Goal: Task Accomplishment & Management: Complete application form

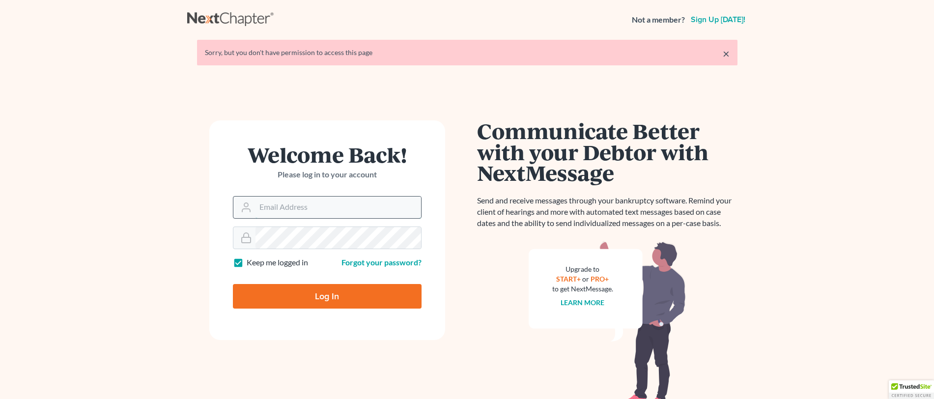
click at [332, 213] on input "Email Address" at bounding box center [339, 208] width 166 height 22
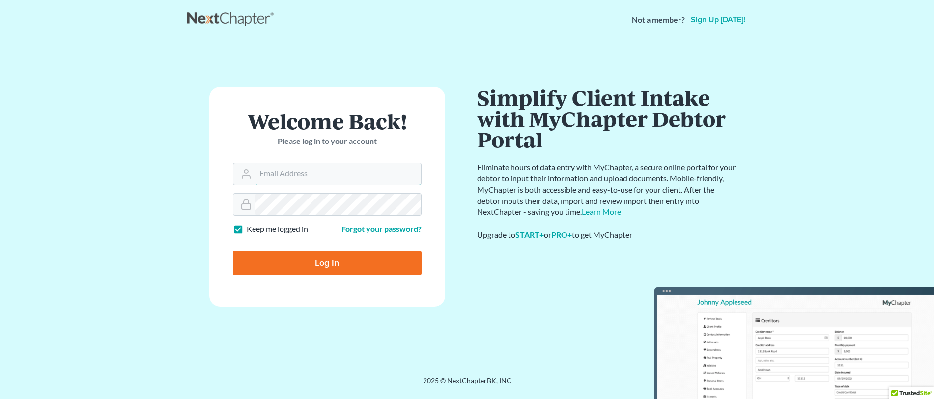
type input "[EMAIL_ADDRESS][DOMAIN_NAME]"
click at [359, 262] on input "Log In" at bounding box center [327, 263] width 189 height 25
type input "Thinking..."
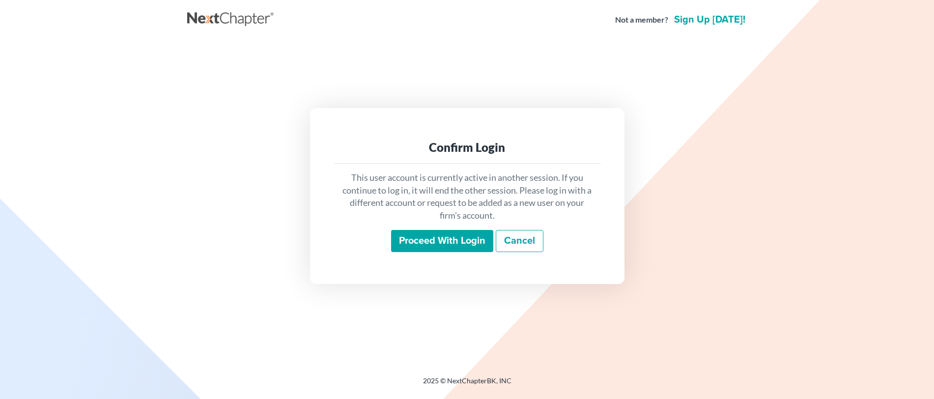
click at [442, 245] on input "Proceed with login" at bounding box center [442, 241] width 102 height 23
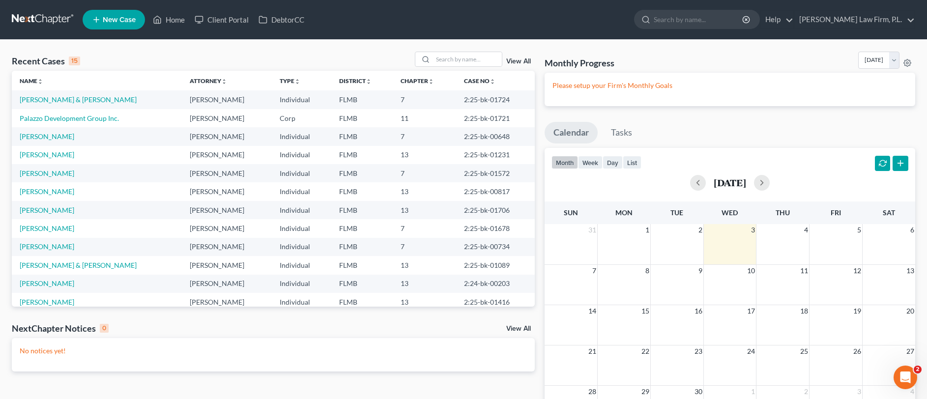
click at [114, 19] on span "New Case" at bounding box center [119, 19] width 33 height 7
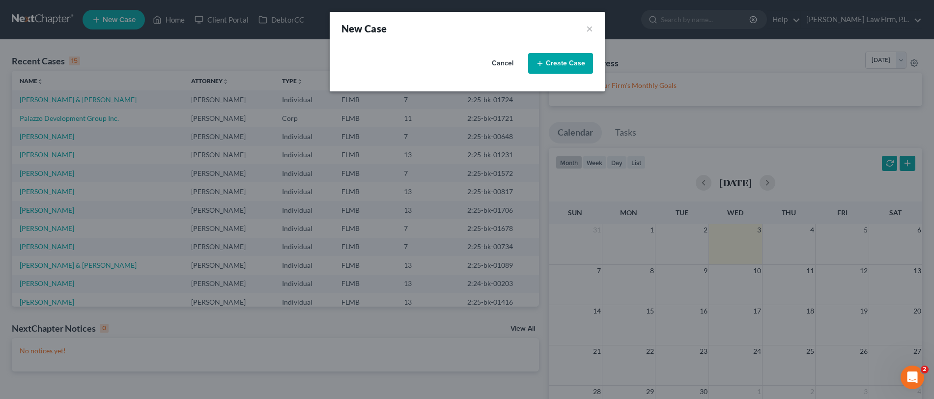
select select "15"
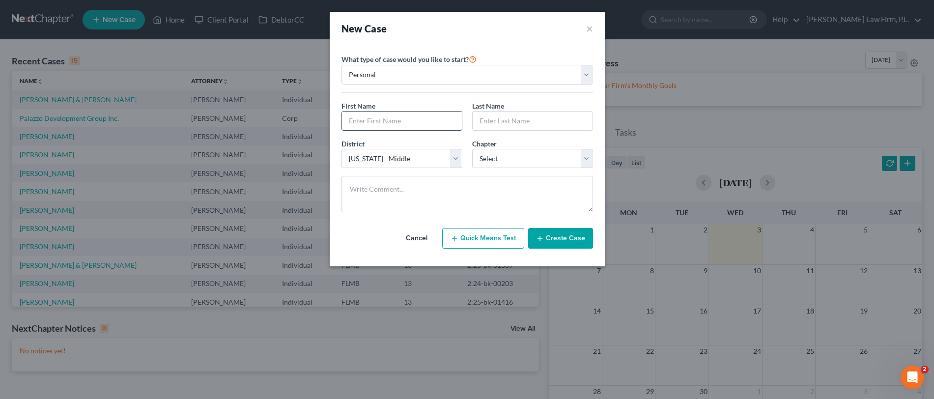
click at [406, 114] on input "text" at bounding box center [402, 121] width 120 height 19
type input "[PERSON_NAME]"
type input "White"
click at [529, 161] on select "Select 7 11 12 13" at bounding box center [532, 159] width 121 height 20
select select "0"
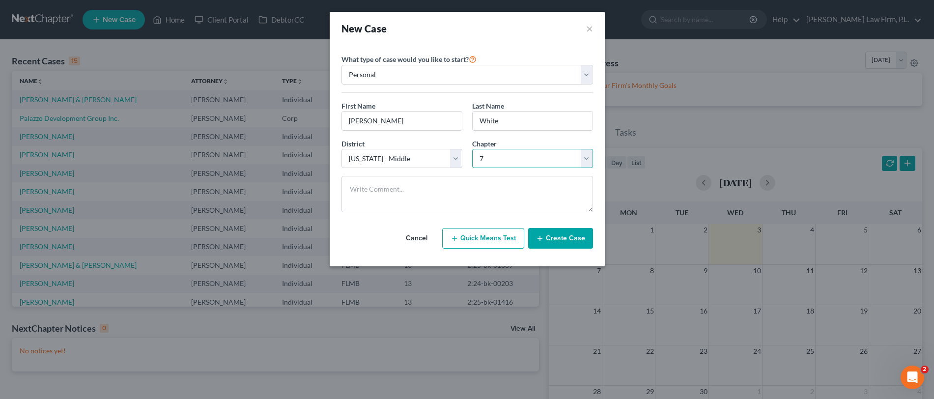
click at [472, 149] on select "Select 7 11 12 13" at bounding box center [532, 159] width 121 height 20
click at [568, 237] on button "Create Case" at bounding box center [560, 238] width 65 height 21
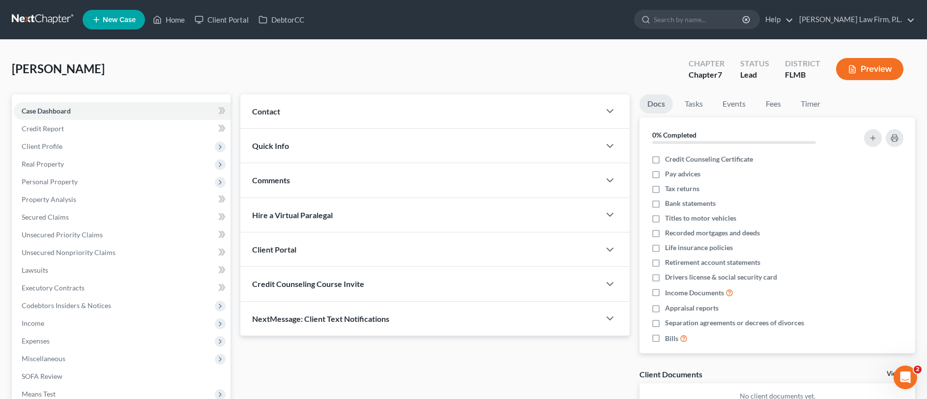
click at [391, 117] on div "Contact" at bounding box center [420, 111] width 360 height 34
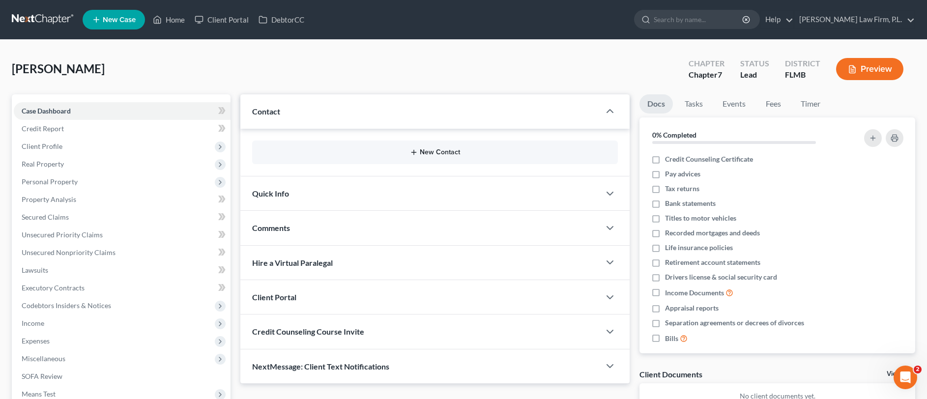
click at [387, 156] on button "New Contact" at bounding box center [435, 152] width 350 height 8
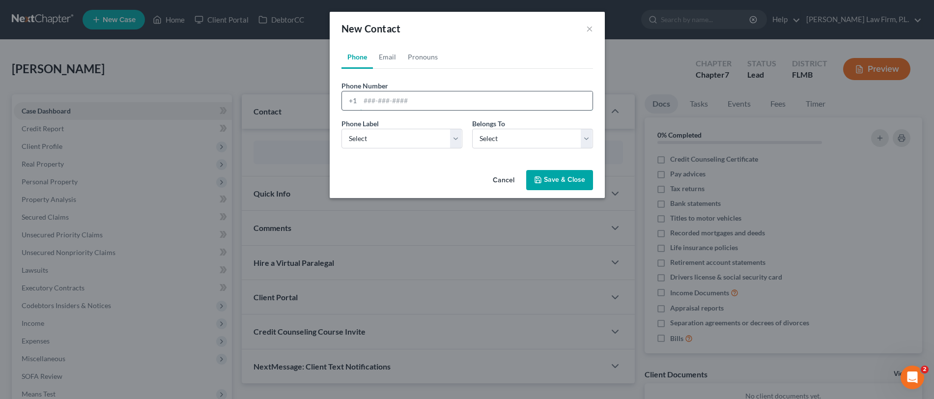
click at [423, 99] on input "tel" at bounding box center [476, 100] width 233 height 19
type input "2392145971"
click at [412, 132] on select "Select Mobile Home Work Other" at bounding box center [402, 139] width 121 height 20
select select "0"
click at [342, 129] on select "Select Mobile Home Work Other" at bounding box center [402, 139] width 121 height 20
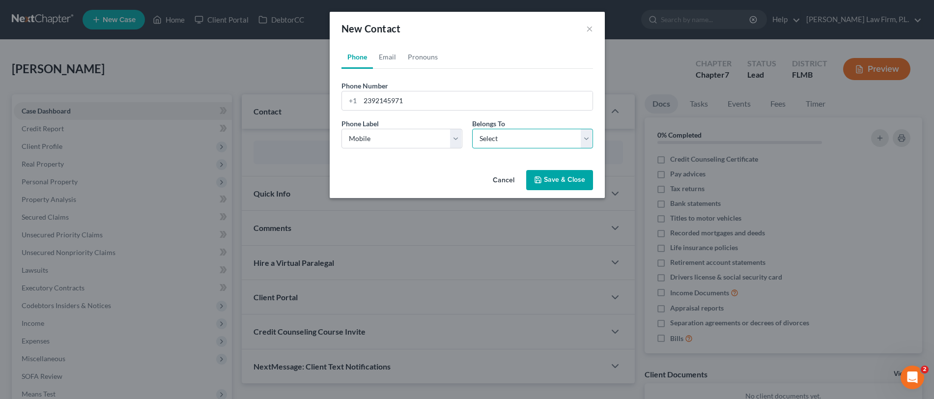
click at [496, 139] on select "Select Client Other" at bounding box center [532, 139] width 121 height 20
select select "0"
click at [472, 129] on select "Select Client Other" at bounding box center [532, 139] width 121 height 20
select select "0"
click at [384, 60] on link "Email" at bounding box center [387, 57] width 29 height 24
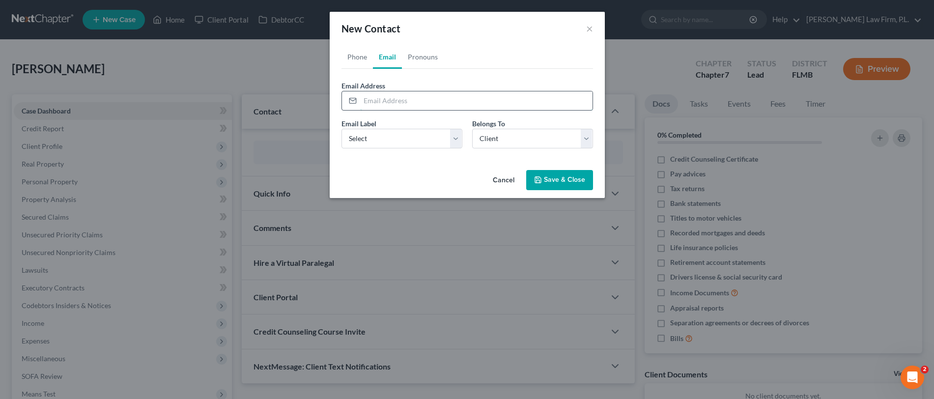
click at [399, 98] on input "email" at bounding box center [476, 100] width 233 height 19
type input "[EMAIL_ADDRESS][DOMAIN_NAME]"
click at [415, 144] on select "Select Home Work Other" at bounding box center [402, 139] width 121 height 20
select select "0"
click at [342, 129] on select "Select Home Work Other" at bounding box center [402, 139] width 121 height 20
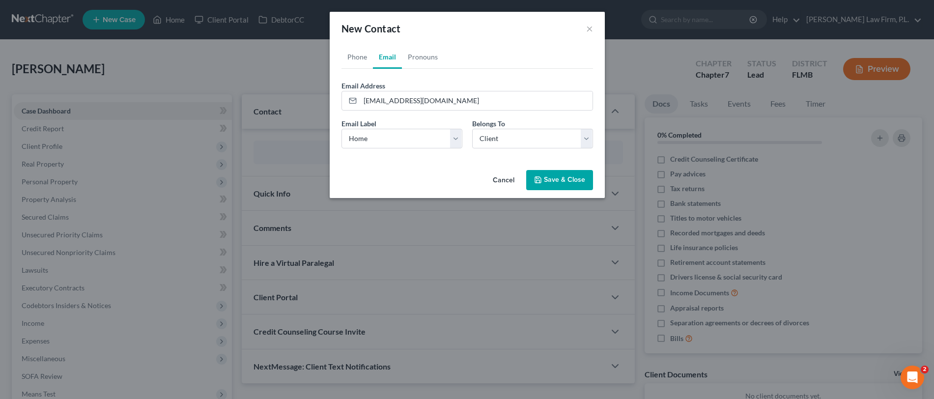
click at [564, 181] on button "Save & Close" at bounding box center [559, 180] width 67 height 21
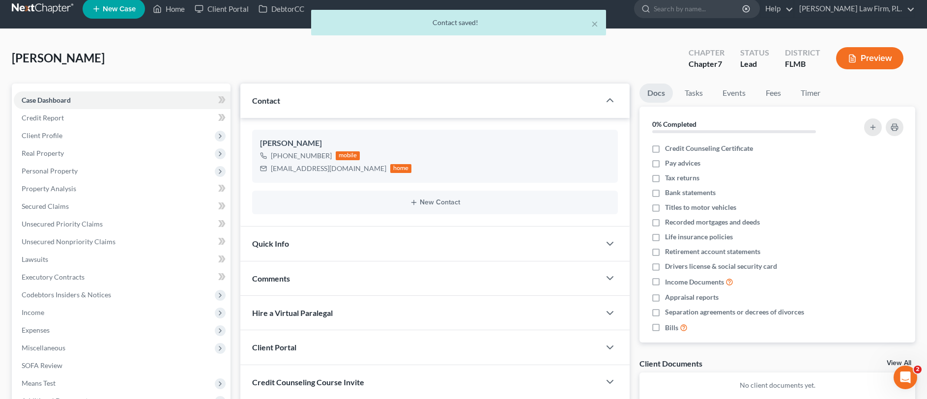
scroll to position [26, 0]
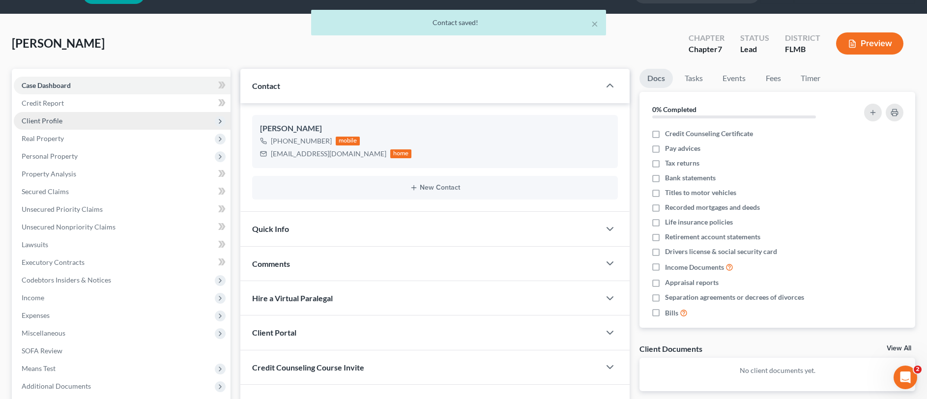
click at [83, 124] on span "Client Profile" at bounding box center [122, 121] width 217 height 18
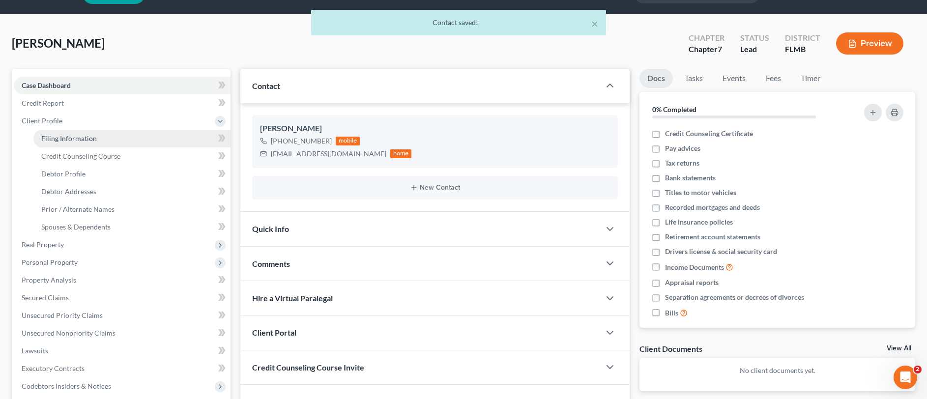
click at [102, 138] on link "Filing Information" at bounding box center [131, 139] width 197 height 18
select select "1"
select select "0"
select select "15"
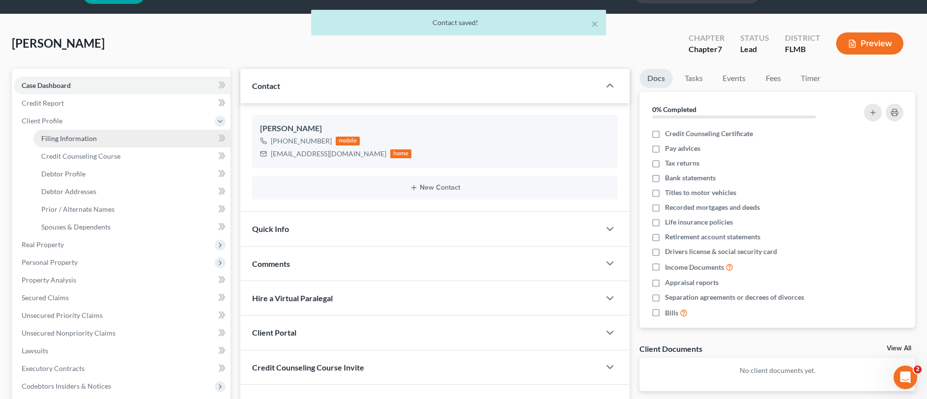
select select "9"
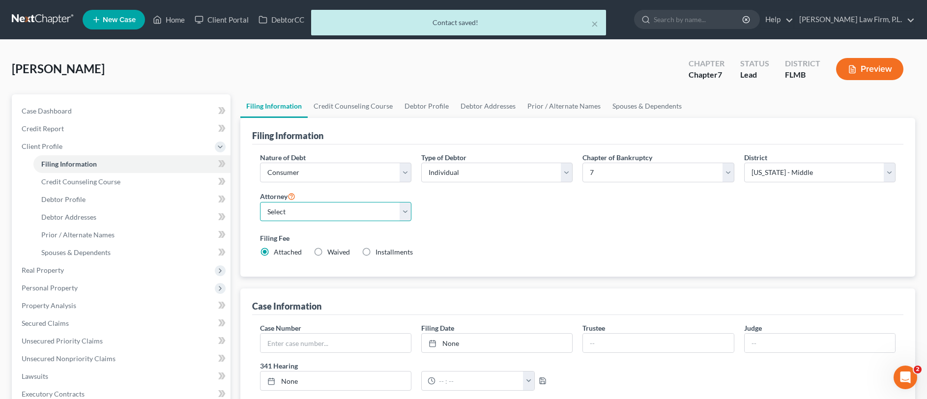
click at [355, 216] on select "Select [PERSON_NAME] - FLMB [PERSON_NAME] - null" at bounding box center [335, 212] width 151 height 20
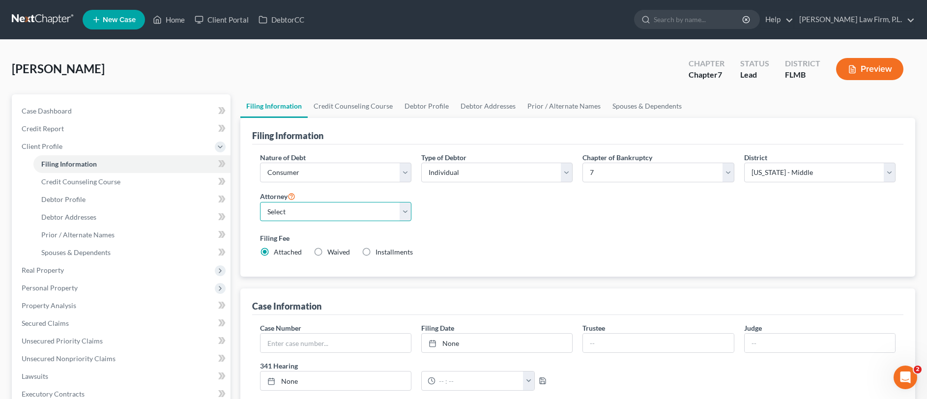
select select "0"
click at [260, 202] on select "Select [PERSON_NAME] - FLMB [PERSON_NAME] - null" at bounding box center [335, 212] width 151 height 20
click at [349, 106] on link "Credit Counseling Course" at bounding box center [353, 106] width 91 height 24
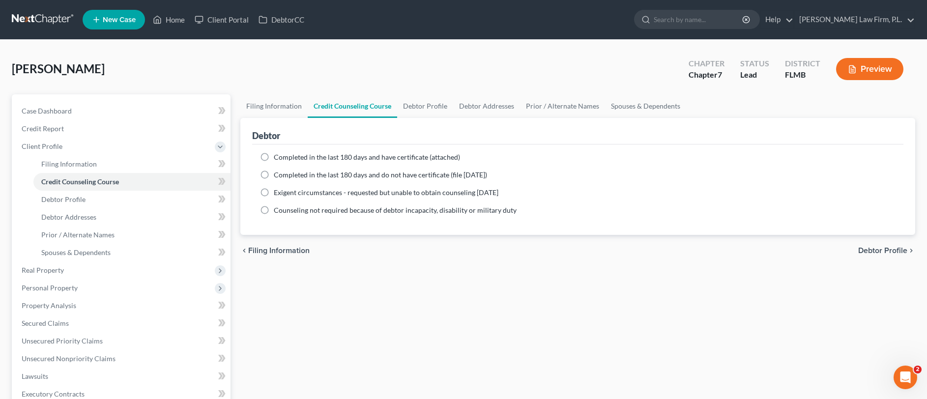
click at [274, 158] on label "Completed in the last 180 days and have certificate (attached)" at bounding box center [367, 157] width 186 height 10
click at [278, 158] on input "Completed in the last 180 days and have certificate (attached)" at bounding box center [281, 155] width 6 height 6
radio input "true"
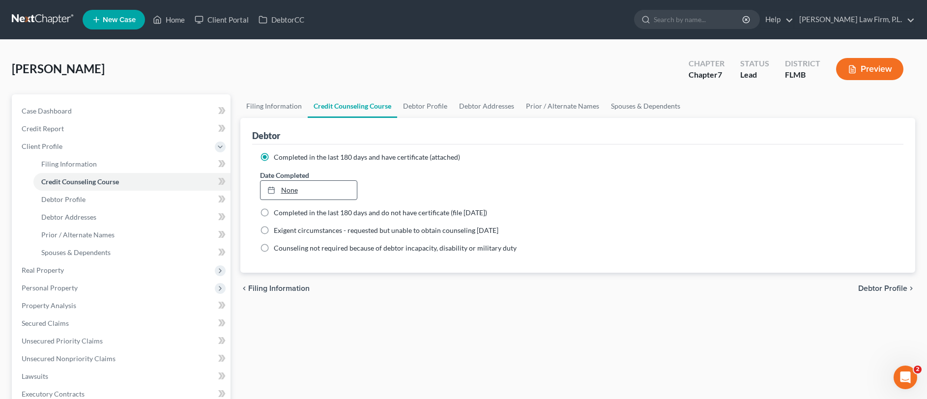
type input "[DATE]"
click at [290, 193] on link "None" at bounding box center [309, 190] width 97 height 19
click at [426, 110] on link "Debtor Profile" at bounding box center [425, 106] width 56 height 24
select select "0"
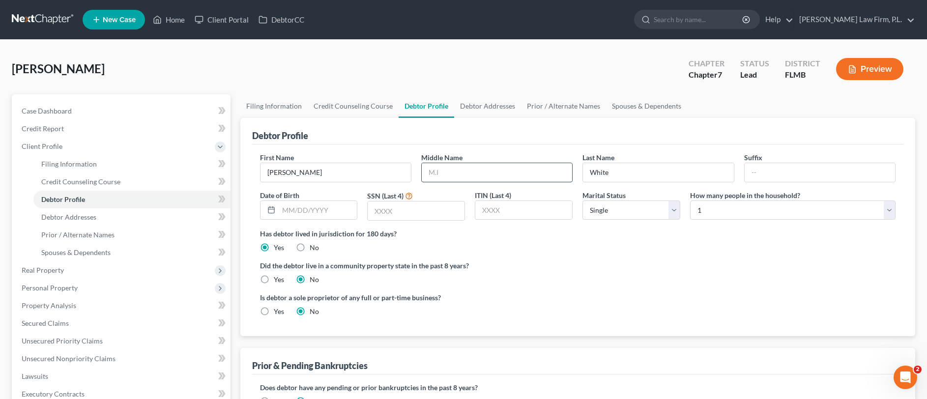
click at [460, 172] on input "text" at bounding box center [497, 172] width 150 height 19
type input "[PERSON_NAME]"
click at [615, 217] on select "Select Single Married Separated Divorced Widowed" at bounding box center [631, 211] width 98 height 20
select select "1"
click at [582, 201] on select "Select Single Married Separated Divorced Widowed" at bounding box center [631, 211] width 98 height 20
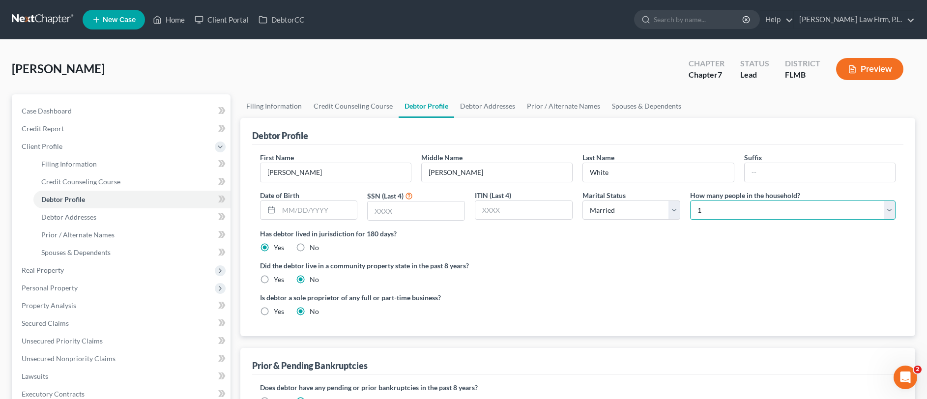
click at [724, 211] on select "Select 1 2 3 4 5 6 7 8 9 10 11 12 13 14 15 16 17 18 19 20" at bounding box center [792, 211] width 205 height 20
select select "3"
click at [690, 201] on select "Select 1 2 3 4 5 6 7 8 9 10 11 12 13 14 15 16 17 18 19 20" at bounding box center [792, 211] width 205 height 20
click at [341, 214] on input "text" at bounding box center [318, 210] width 79 height 19
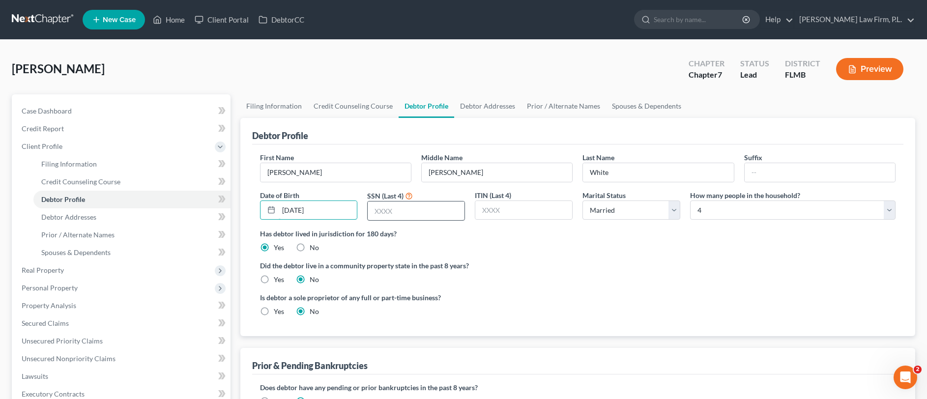
type input "[DATE]"
click at [421, 220] on input "text" at bounding box center [416, 211] width 97 height 19
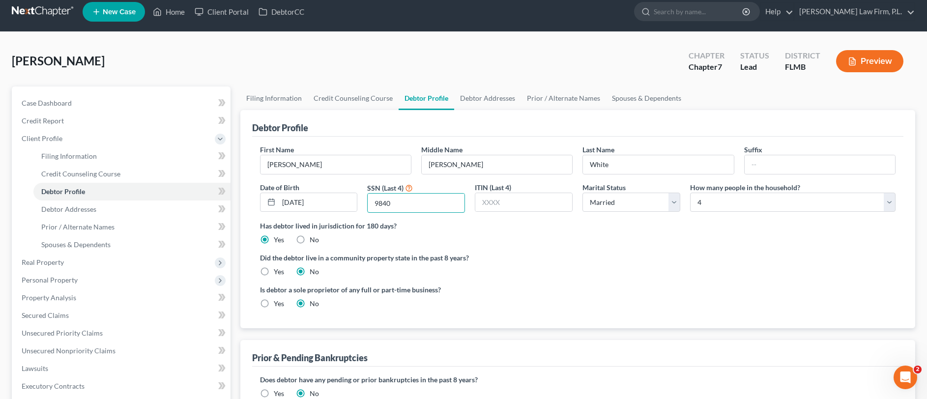
scroll to position [16, 0]
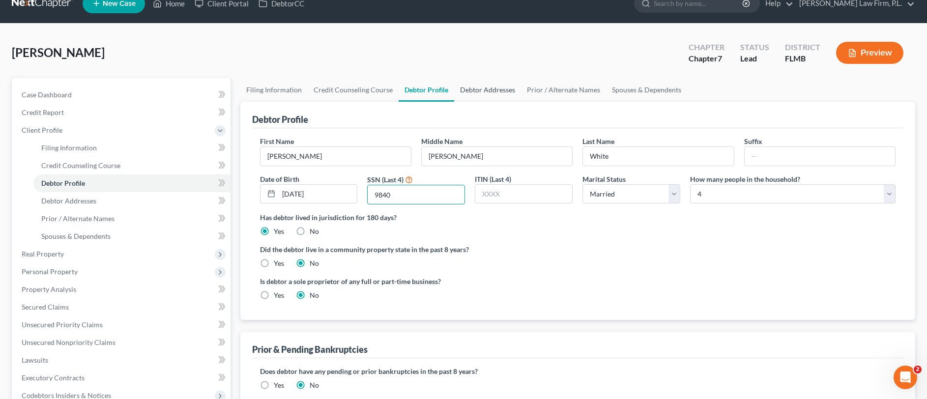
type input "9840"
click at [486, 94] on link "Debtor Addresses" at bounding box center [487, 90] width 67 height 24
select select "0"
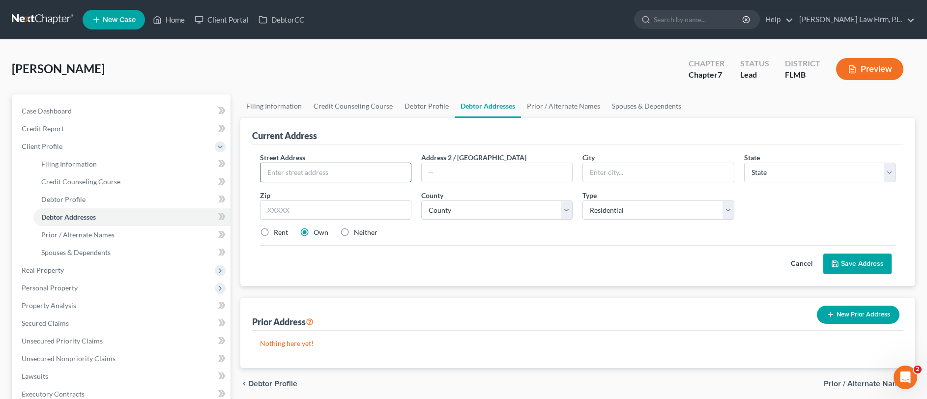
click at [335, 173] on input "text" at bounding box center [336, 172] width 150 height 19
type input "[STREET_ADDRESS]"
type input "2"
type input "33904"
type input "[GEOGRAPHIC_DATA]"
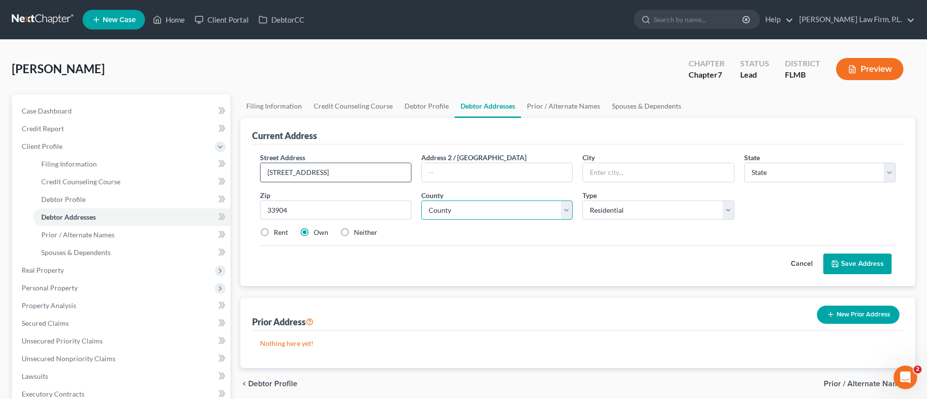
select select "9"
click at [541, 215] on select "County [GEOGRAPHIC_DATA] [GEOGRAPHIC_DATA] [GEOGRAPHIC_DATA] [GEOGRAPHIC_DATA] …" at bounding box center [496, 211] width 151 height 20
select select "34"
click at [421, 201] on select "County [GEOGRAPHIC_DATA] [GEOGRAPHIC_DATA] [GEOGRAPHIC_DATA] [GEOGRAPHIC_DATA] …" at bounding box center [496, 211] width 151 height 20
click at [274, 230] on label "Rent" at bounding box center [281, 233] width 14 height 10
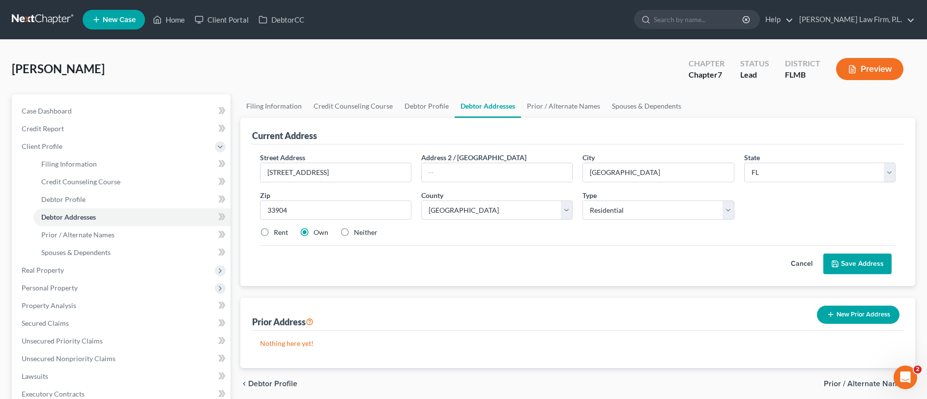
click at [278, 230] on input "Rent" at bounding box center [281, 231] width 6 height 6
radio input "true"
click at [879, 268] on button "Save Address" at bounding box center [857, 264] width 68 height 21
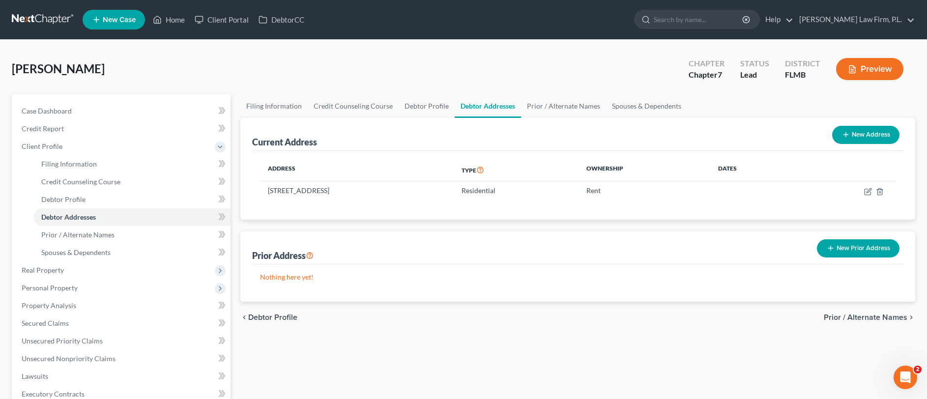
click at [850, 251] on button "New Prior Address" at bounding box center [858, 248] width 83 height 18
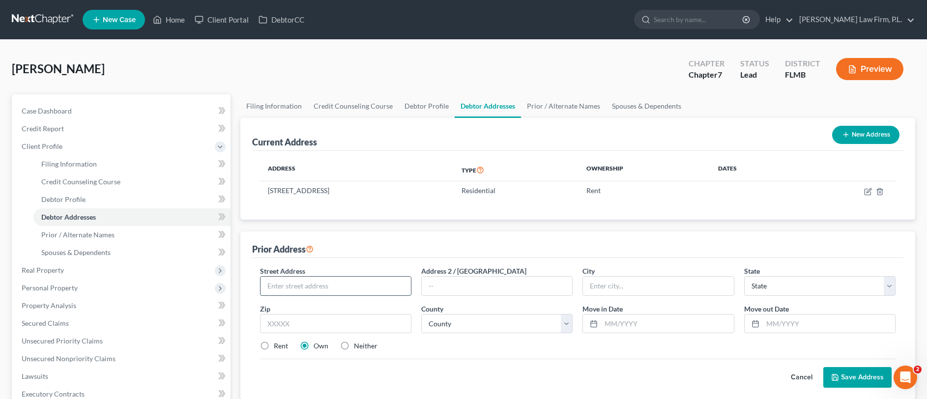
click at [335, 291] on input "text" at bounding box center [336, 286] width 150 height 19
type input "[STREET_ADDRESS][PERSON_NAME]"
type input "49408"
type input "Fennville"
select select "23"
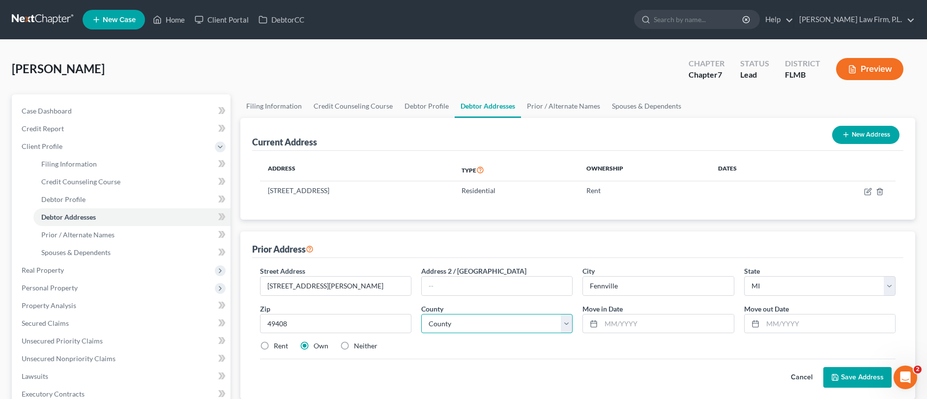
click at [477, 329] on select "[GEOGRAPHIC_DATA] [GEOGRAPHIC_DATA] [GEOGRAPHIC_DATA] [GEOGRAPHIC_DATA] [GEOGRA…" at bounding box center [496, 324] width 151 height 20
click at [472, 320] on select "[GEOGRAPHIC_DATA] [GEOGRAPHIC_DATA] [GEOGRAPHIC_DATA] [GEOGRAPHIC_DATA] [GEOGRA…" at bounding box center [496, 324] width 151 height 20
select select "2"
click at [421, 314] on select "[GEOGRAPHIC_DATA] [GEOGRAPHIC_DATA] [GEOGRAPHIC_DATA] [GEOGRAPHIC_DATA] [GEOGRA…" at bounding box center [496, 324] width 151 height 20
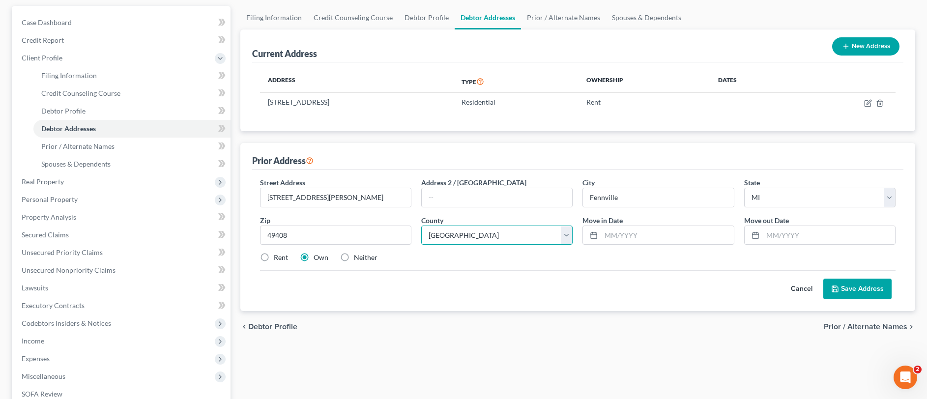
scroll to position [89, 0]
click at [712, 234] on input "text" at bounding box center [667, 235] width 132 height 19
click at [798, 226] on input "text" at bounding box center [829, 235] width 132 height 19
type input "06/2025"
click at [862, 291] on button "Save Address" at bounding box center [857, 288] width 68 height 21
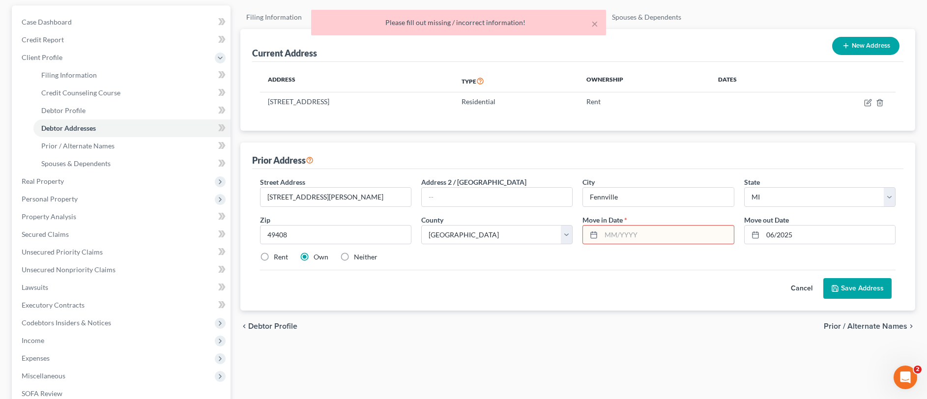
click at [655, 233] on input "text" at bounding box center [667, 235] width 132 height 19
click at [850, 290] on button "Save Address" at bounding box center [857, 288] width 68 height 21
drag, startPoint x: 679, startPoint y: 240, endPoint x: 596, endPoint y: 239, distance: 83.6
click at [596, 239] on div "?????" at bounding box center [657, 235] width 151 height 20
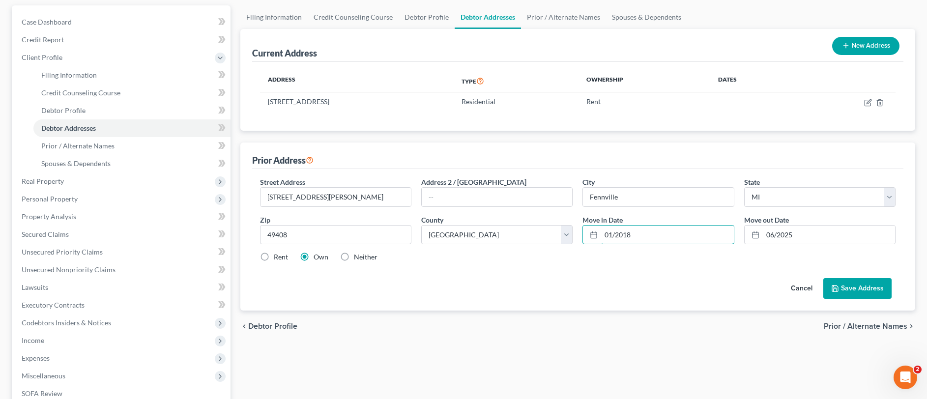
type input "01/2018"
click at [868, 283] on button "Save Address" at bounding box center [857, 288] width 68 height 21
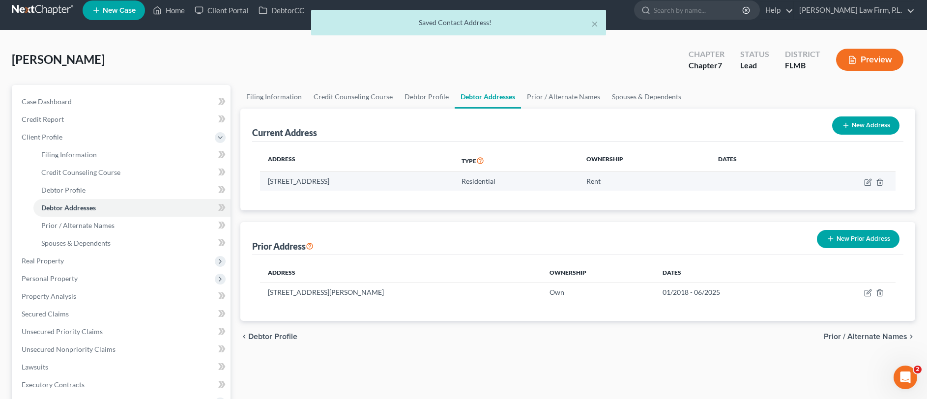
scroll to position [0, 0]
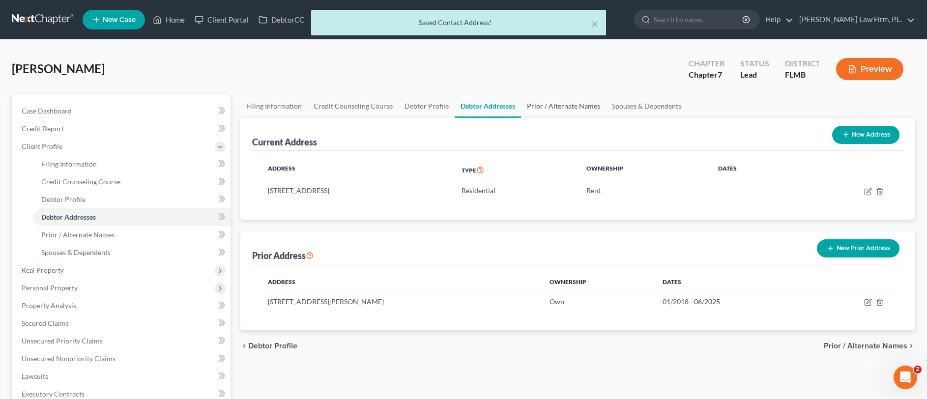
click at [566, 104] on link "Prior / Alternate Names" at bounding box center [563, 106] width 85 height 24
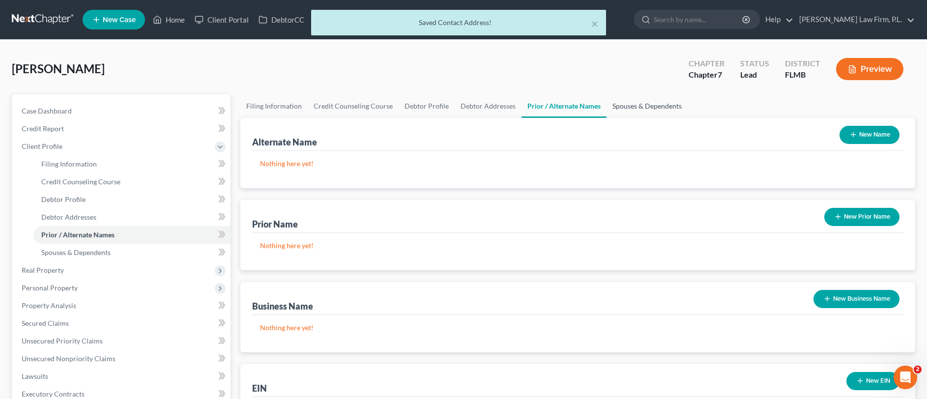
click at [634, 108] on link "Spouses & Dependents" at bounding box center [647, 106] width 81 height 24
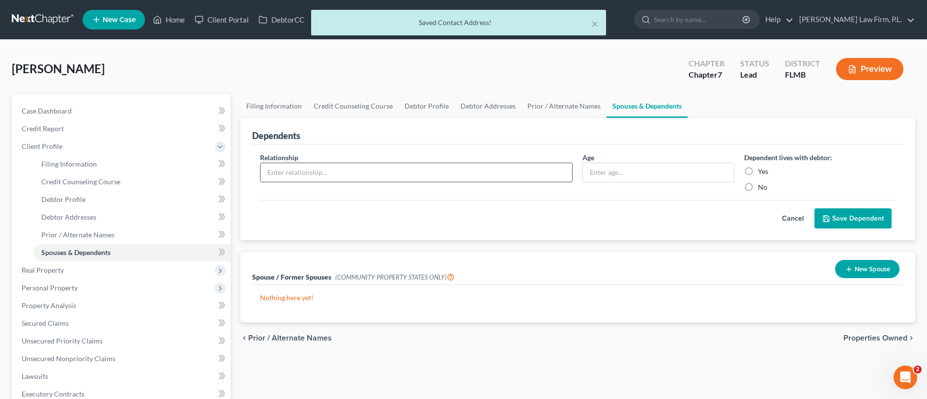
click at [468, 173] on input "text" at bounding box center [417, 172] width 312 height 19
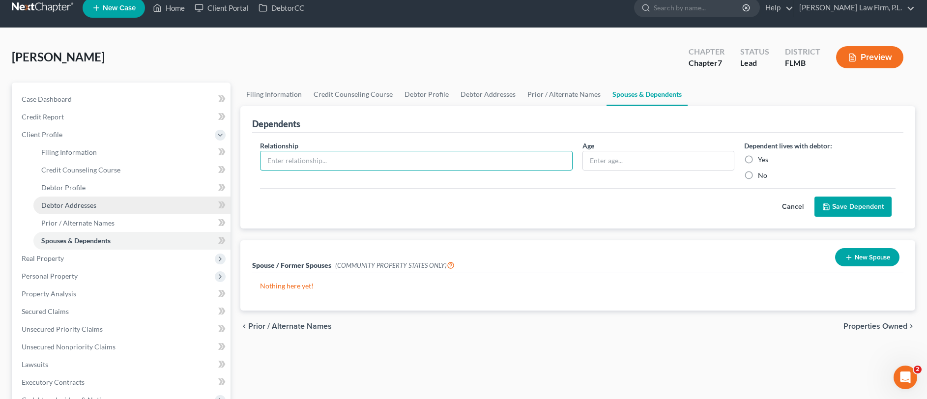
scroll to position [64, 0]
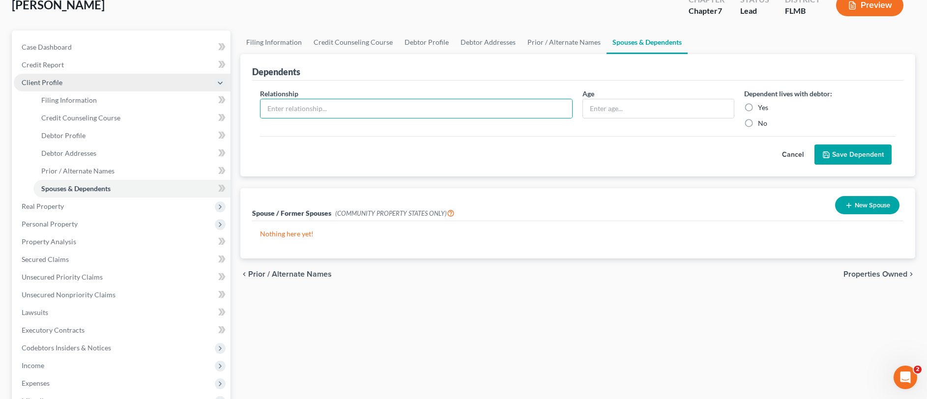
click at [83, 80] on span "Client Profile" at bounding box center [122, 83] width 217 height 18
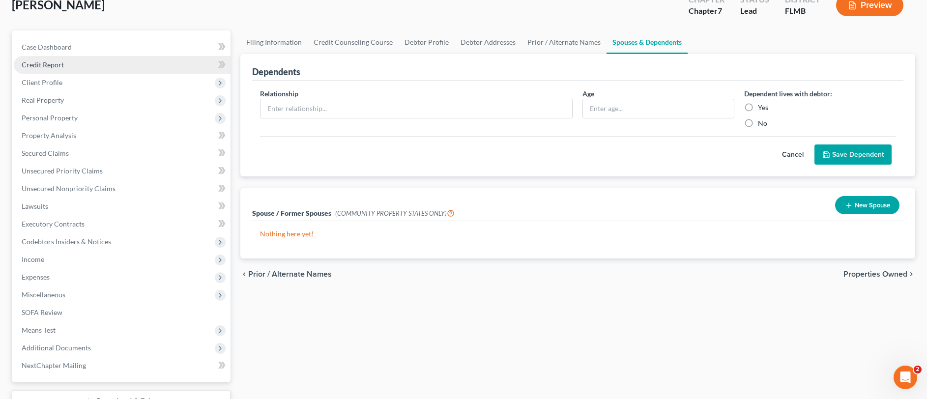
click at [86, 61] on link "Credit Report" at bounding box center [122, 65] width 217 height 18
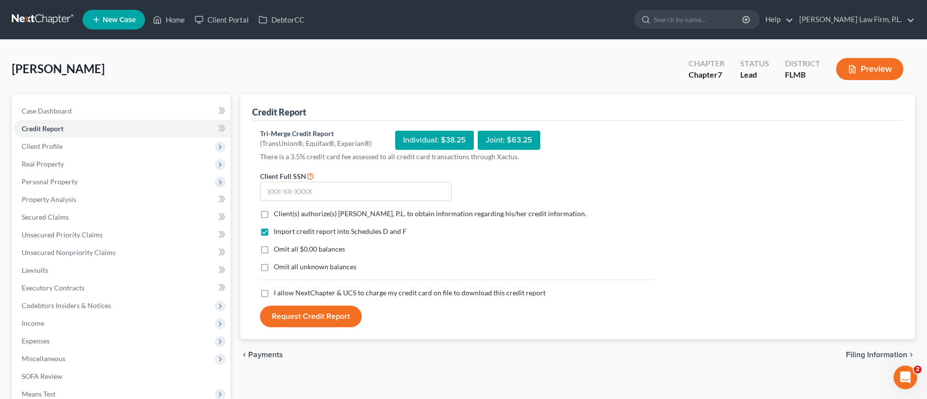
click at [274, 211] on label "Client(s) authorize(s) [PERSON_NAME], P.L. to obtain information regarding his/…" at bounding box center [430, 214] width 313 height 10
click at [278, 211] on input "Client(s) authorize(s) [PERSON_NAME], P.L. to obtain information regarding his/…" at bounding box center [281, 212] width 6 height 6
checkbox input "true"
drag, startPoint x: 266, startPoint y: 251, endPoint x: 265, endPoint y: 262, distance: 10.4
click at [274, 251] on label "Omit all $0.00 balances" at bounding box center [309, 249] width 71 height 10
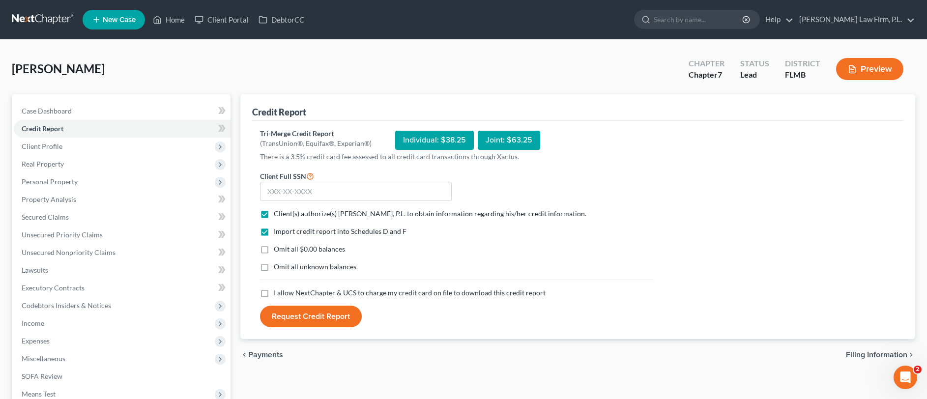
click at [278, 251] on input "Omit all $0.00 balances" at bounding box center [281, 247] width 6 height 6
checkbox input "true"
click at [274, 288] on label "I allow NextChapter & UCS to charge my credit card on file to download this cre…" at bounding box center [410, 293] width 272 height 10
click at [278, 288] on input "I allow NextChapter & UCS to charge my credit card on file to download this cre…" at bounding box center [281, 291] width 6 height 6
checkbox input "true"
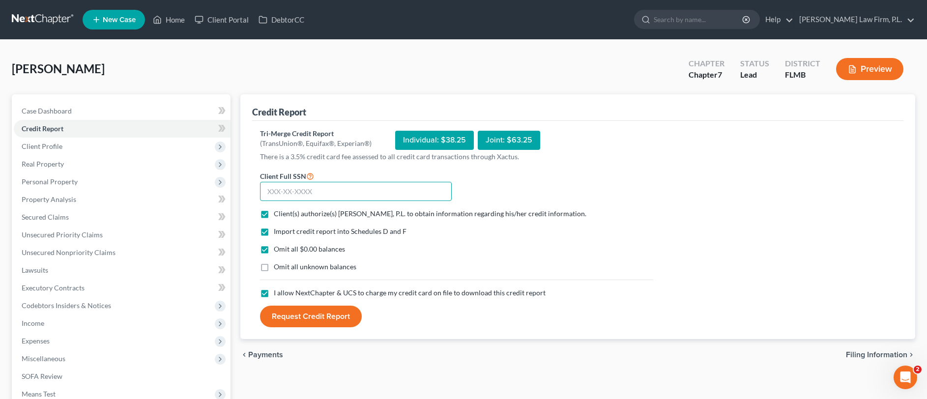
click at [302, 191] on input "text" at bounding box center [356, 192] width 192 height 20
type input "373-98-9840"
click at [323, 320] on button "Request Credit Report" at bounding box center [311, 317] width 102 height 22
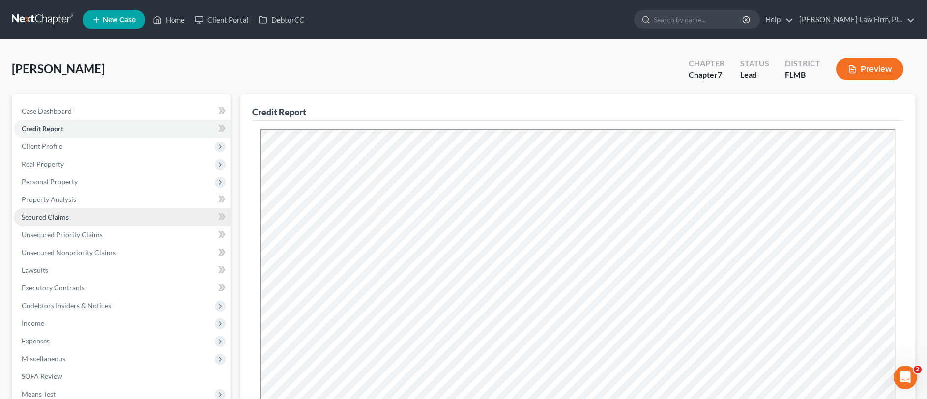
click at [51, 222] on link "Secured Claims" at bounding box center [122, 217] width 217 height 18
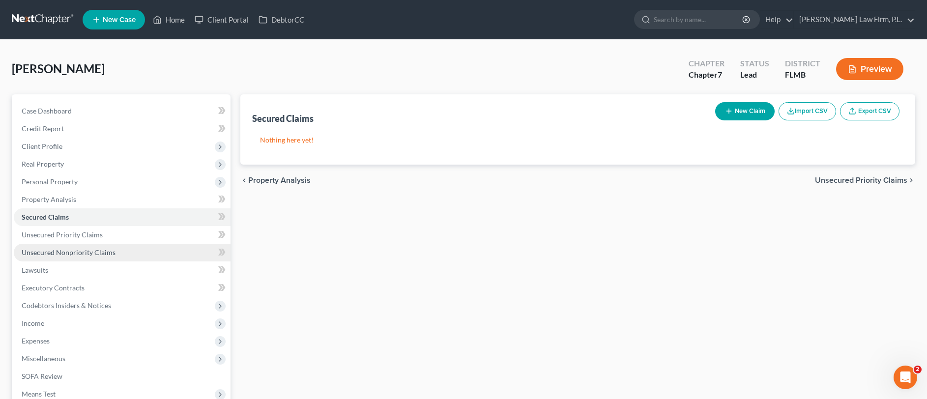
click at [81, 253] on span "Unsecured Nonpriority Claims" at bounding box center [69, 252] width 94 height 8
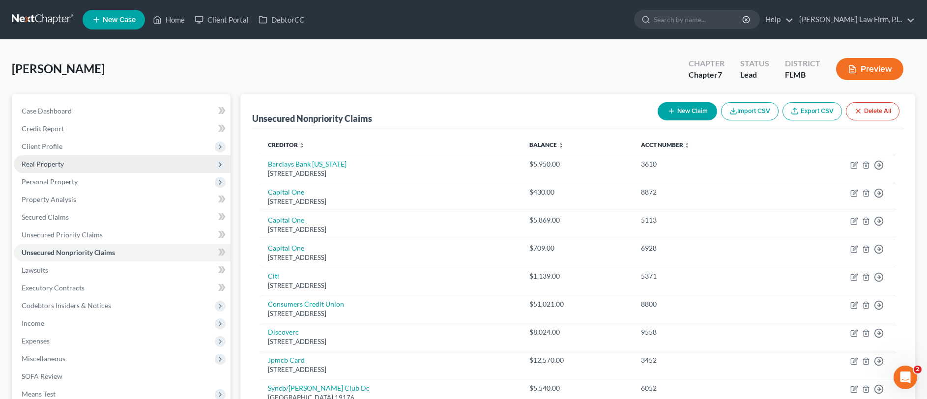
click at [84, 171] on span "Real Property" at bounding box center [122, 164] width 217 height 18
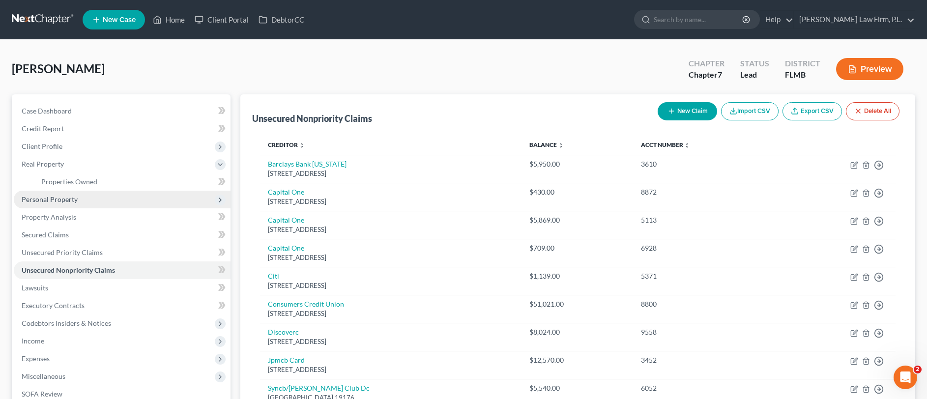
click at [80, 200] on span "Personal Property" at bounding box center [122, 200] width 217 height 18
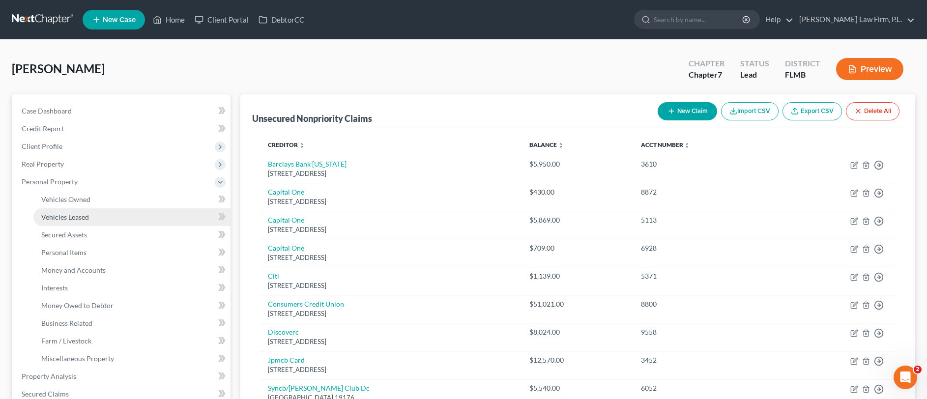
click at [114, 214] on link "Vehicles Leased" at bounding box center [131, 217] width 197 height 18
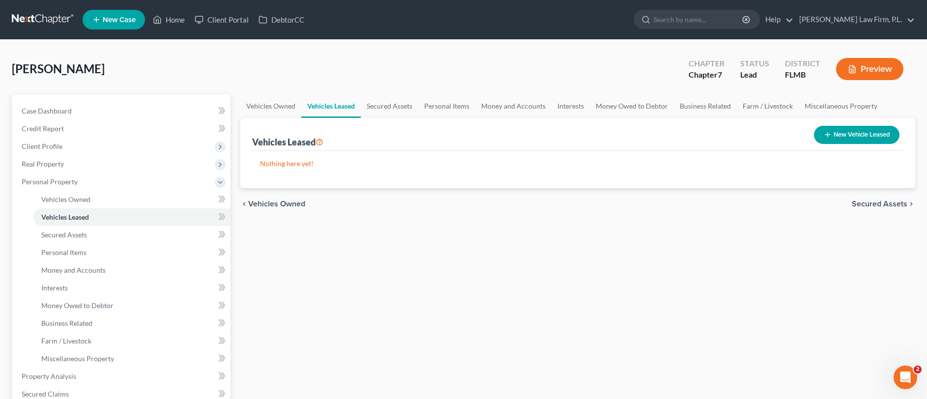
click at [860, 136] on button "New Vehicle Leased" at bounding box center [857, 135] width 86 height 18
select select "0"
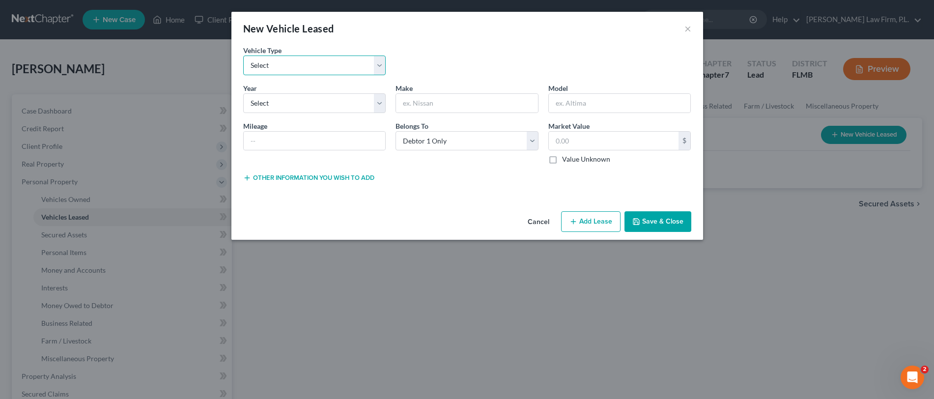
click at [327, 69] on select "Select Automobile Truck Trailer Watercraft Aircraft Motor Home Atv Other Vehicle" at bounding box center [314, 66] width 143 height 20
select select "0"
click at [243, 56] on select "Select Automobile Truck Trailer Watercraft Aircraft Motor Home Atv Other Vehicle" at bounding box center [314, 66] width 143 height 20
click at [310, 109] on select "Select 2026 2025 2024 2023 2022 2021 2020 2019 2018 2017 2016 2015 2014 2013 20…" at bounding box center [314, 103] width 143 height 20
select select "2"
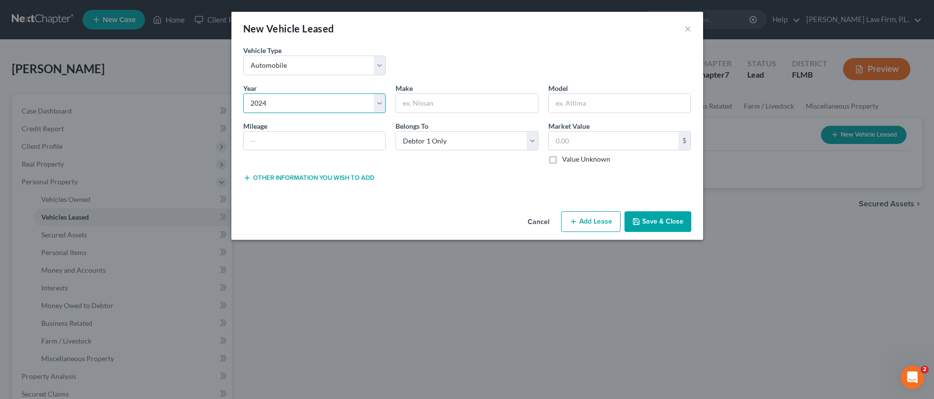
click at [243, 93] on select "Select 2026 2025 2024 2023 2022 2021 2020 2019 2018 2017 2016 2015 2014 2013 20…" at bounding box center [314, 103] width 143 height 20
click at [430, 102] on input "text" at bounding box center [467, 103] width 142 height 19
type input "GMC"
type input "Sierra AT4"
click at [291, 133] on input "text" at bounding box center [315, 141] width 142 height 19
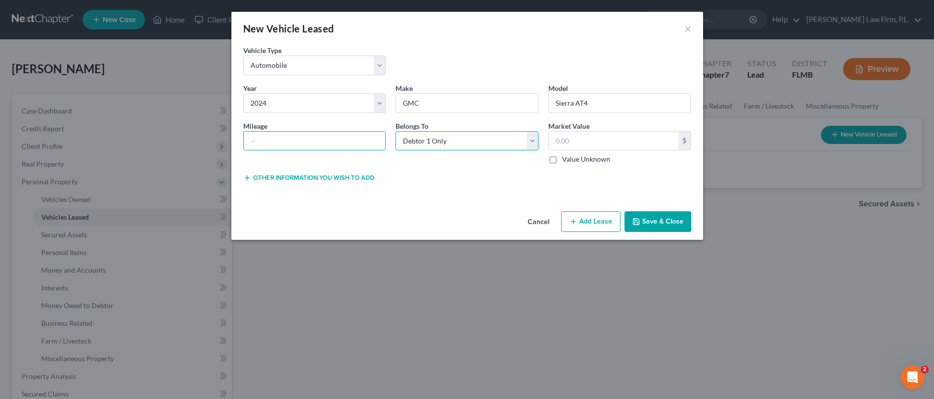
click at [479, 142] on select "Select Debtor 1 Only Debtor 2 Only Debtor 1 And Debtor 2 Only At Least One Of T…" at bounding box center [467, 141] width 143 height 20
click at [396, 131] on select "Select Debtor 1 Only Debtor 2 Only Debtor 1 And Debtor 2 Only At Least One Of T…" at bounding box center [467, 141] width 143 height 20
click at [605, 148] on input "text" at bounding box center [614, 141] width 130 height 19
paste input "$72,575"
type input "$72,575"
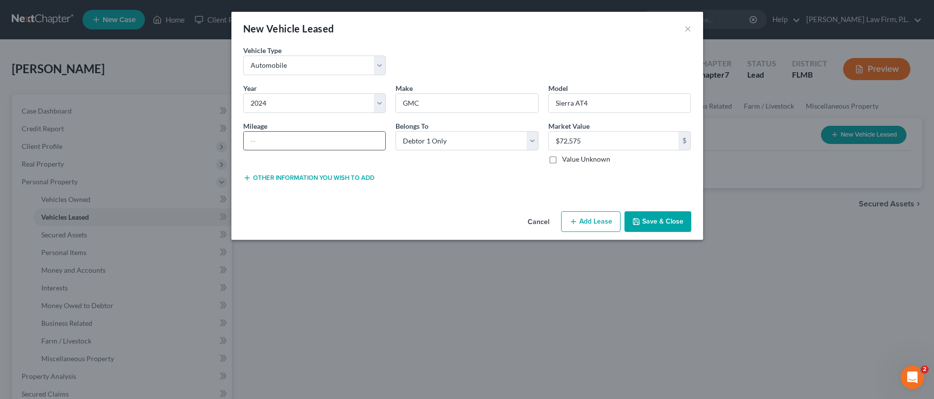
click at [350, 146] on input "text" at bounding box center [315, 141] width 142 height 19
type input "8,000"
click at [339, 177] on button "Other information you wish to add" at bounding box center [308, 178] width 131 height 8
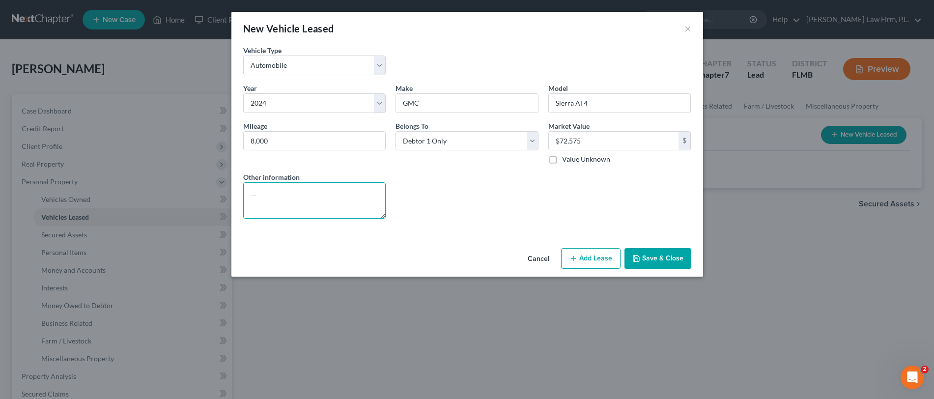
click at [319, 194] on textarea at bounding box center [314, 200] width 143 height 36
type textarea "NADA Value"
click at [640, 258] on icon "button" at bounding box center [637, 259] width 8 height 8
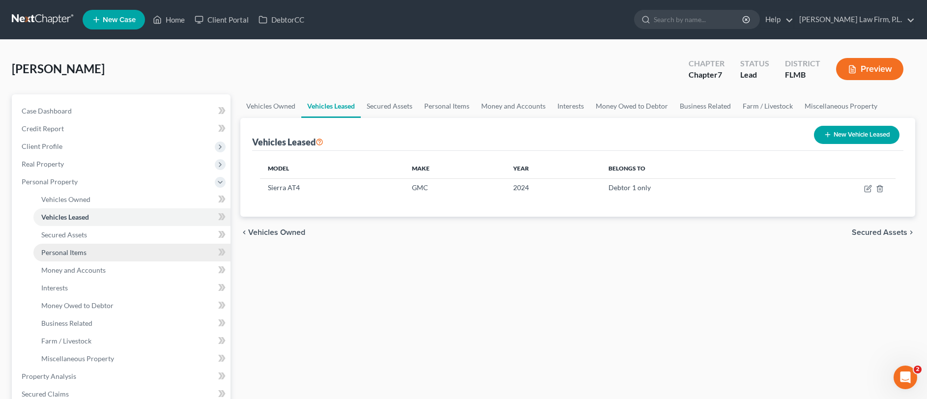
click at [102, 257] on link "Personal Items" at bounding box center [131, 253] width 197 height 18
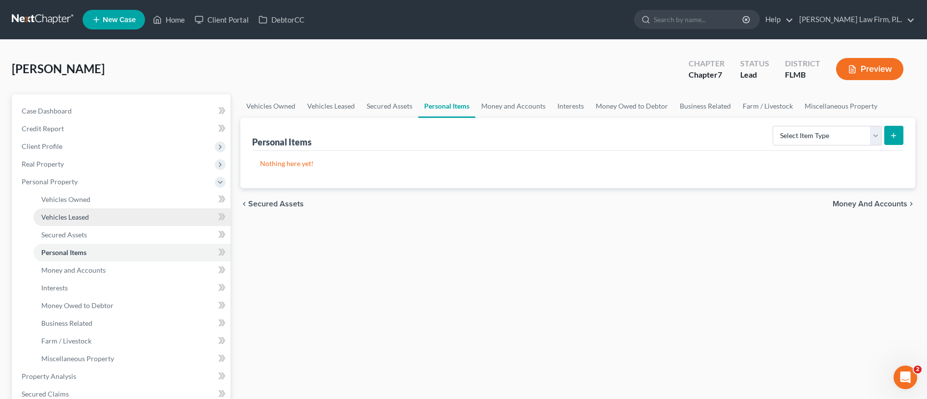
click at [104, 216] on link "Vehicles Leased" at bounding box center [131, 217] width 197 height 18
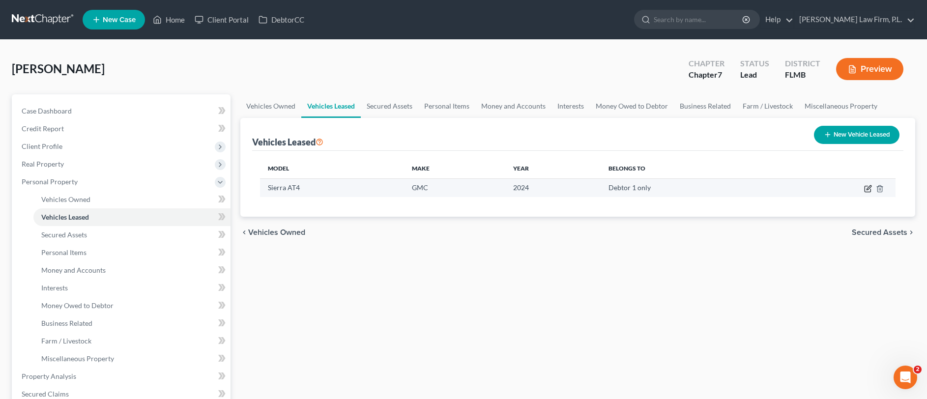
click at [869, 189] on icon "button" at bounding box center [868, 189] width 8 height 8
select select "0"
select select "2"
select select "0"
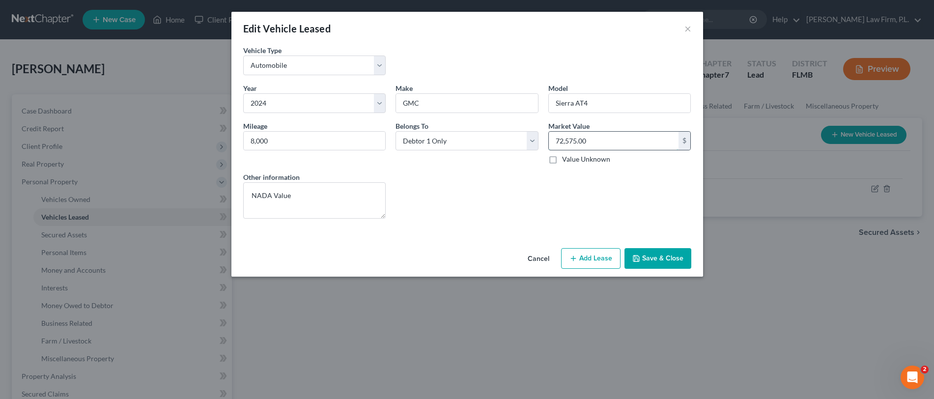
drag, startPoint x: 622, startPoint y: 142, endPoint x: 552, endPoint y: 143, distance: 69.8
click at [552, 143] on input "72,575.00" at bounding box center [614, 141] width 130 height 19
paste input "$68,675"
type input "68,675"
drag, startPoint x: 320, startPoint y: 144, endPoint x: 227, endPoint y: 145, distance: 93.9
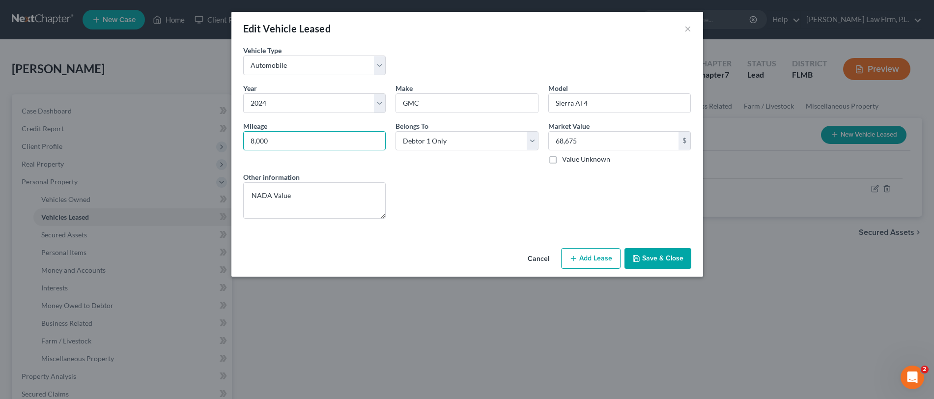
click at [227, 145] on div "Edit Vehicle Leased × Vehicle Type * Select Automobile Truck Trailer Watercraft…" at bounding box center [467, 199] width 934 height 399
type input "50000"
click at [664, 254] on button "Save & Close" at bounding box center [658, 258] width 67 height 21
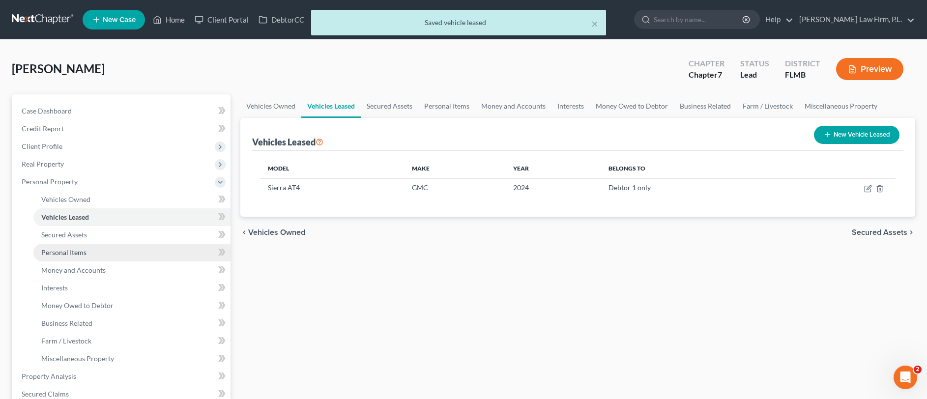
click at [91, 252] on link "Personal Items" at bounding box center [131, 253] width 197 height 18
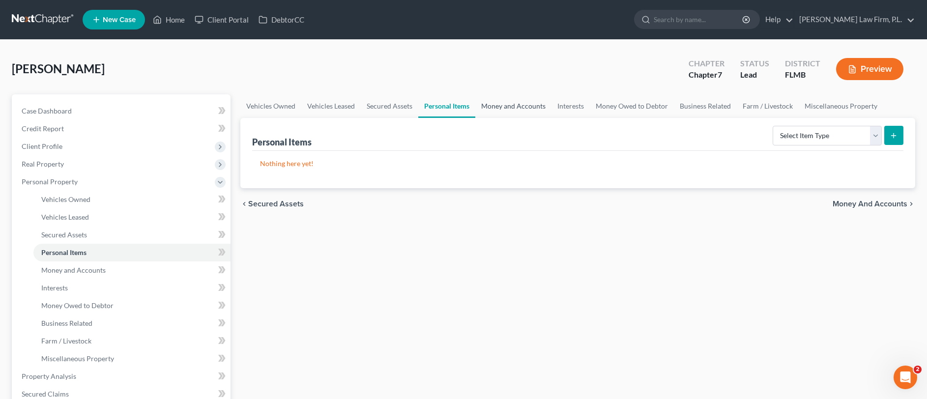
click at [506, 104] on link "Money and Accounts" at bounding box center [513, 106] width 76 height 24
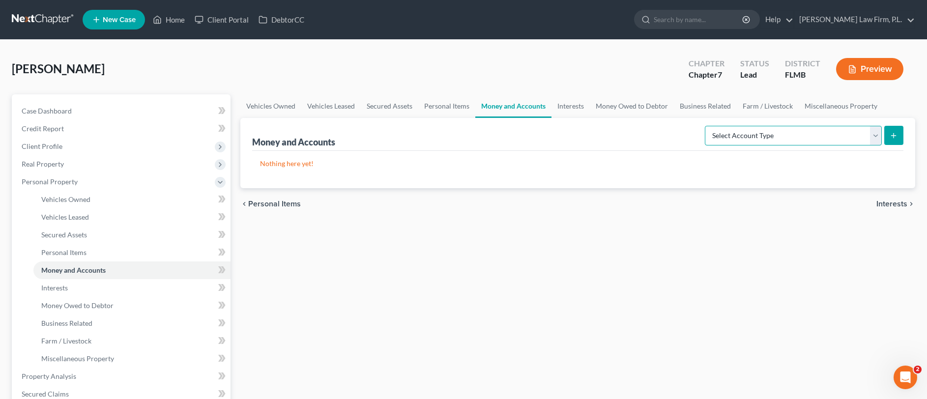
click at [803, 144] on select "Select Account Type Brokerage Cash on Hand Certificates of Deposit Checking Acc…" at bounding box center [793, 136] width 177 height 20
click at [707, 126] on select "Select Account Type Brokerage Cash on Hand Certificates of Deposit Checking Acc…" at bounding box center [793, 136] width 177 height 20
click at [892, 134] on icon "submit" at bounding box center [894, 136] width 8 height 8
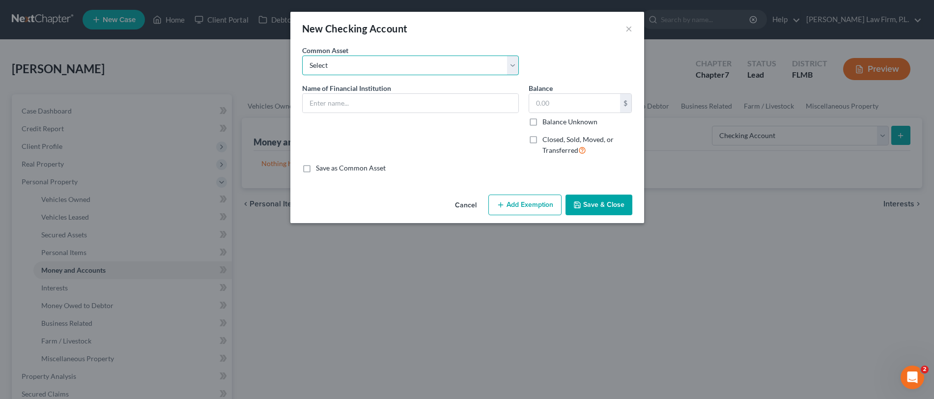
click at [388, 66] on select "Select Bank of America Checking xx9173 Bank of America" at bounding box center [410, 66] width 217 height 20
click at [431, 98] on input "text" at bounding box center [411, 103] width 216 height 19
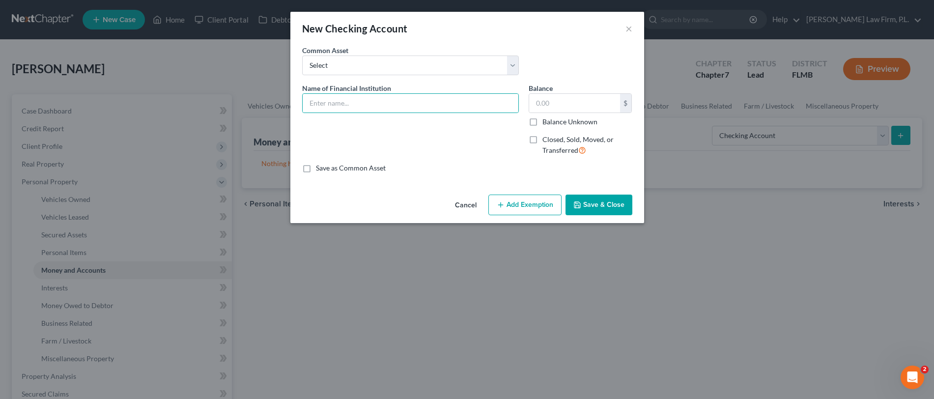
click at [473, 205] on button "Cancel" at bounding box center [465, 206] width 37 height 20
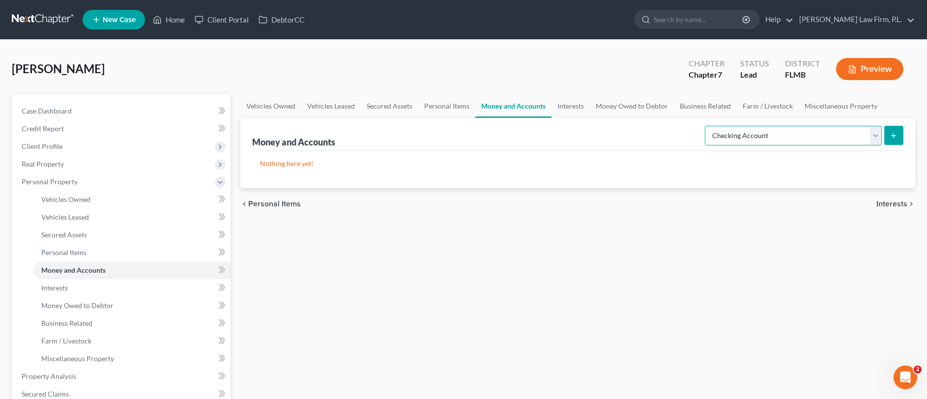
click at [784, 135] on select "Select Account Type Brokerage Cash on Hand Certificates of Deposit Checking Acc…" at bounding box center [793, 136] width 177 height 20
select select "other"
click at [707, 126] on select "Select Account Type Brokerage Cash on Hand Certificates of Deposit Checking Acc…" at bounding box center [793, 136] width 177 height 20
click at [896, 132] on icon "submit" at bounding box center [894, 136] width 8 height 8
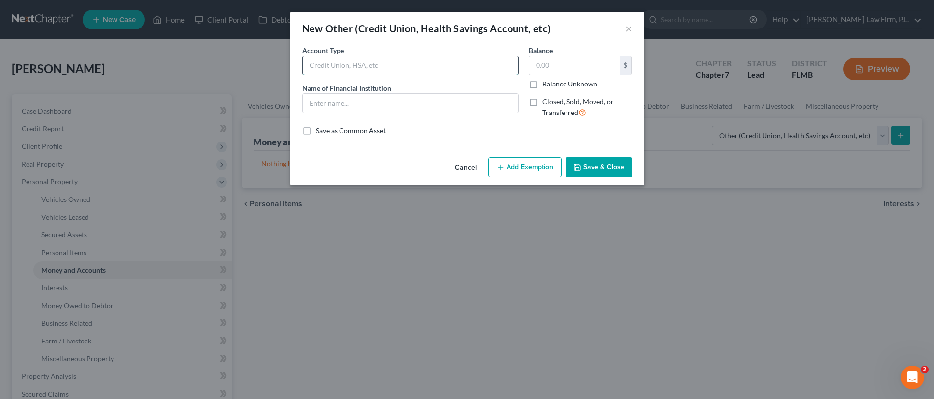
click at [382, 62] on input "text" at bounding box center [411, 65] width 216 height 19
type input "Credit Union- Checking"
click at [355, 111] on input "text" at bounding box center [411, 103] width 216 height 19
type input "Sun Coast Credit Union Checking Acct. xx8791"
click at [543, 87] on label "Balance Unknown" at bounding box center [570, 84] width 55 height 10
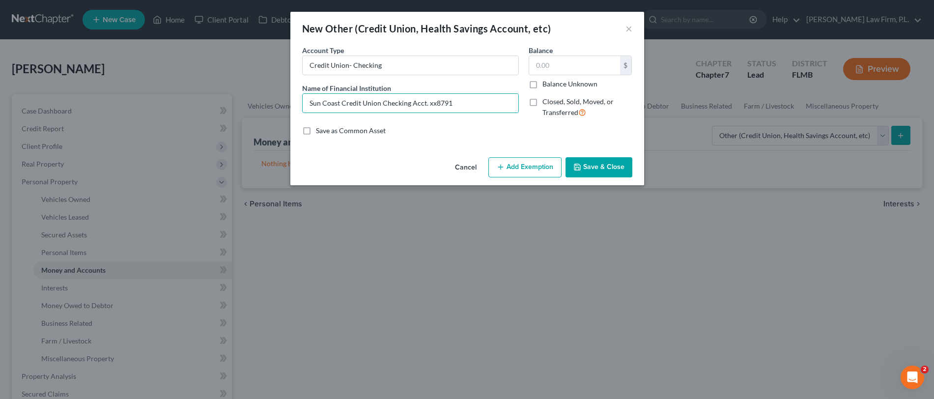
click at [547, 86] on input "Balance Unknown" at bounding box center [550, 82] width 6 height 6
checkbox input "true"
type input "0.00"
drag, startPoint x: 599, startPoint y: 167, endPoint x: 618, endPoint y: 163, distance: 19.6
click at [599, 167] on button "Save & Close" at bounding box center [599, 167] width 67 height 21
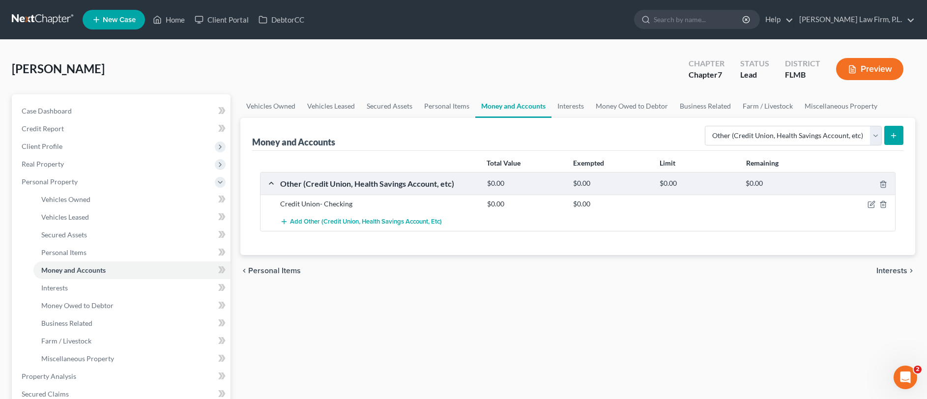
click at [902, 138] on button "submit" at bounding box center [893, 135] width 19 height 19
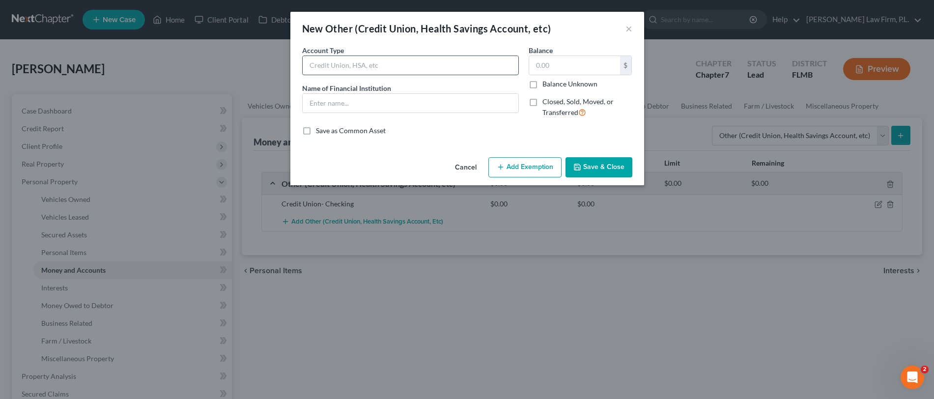
click at [327, 66] on input "text" at bounding box center [411, 65] width 216 height 19
type input "Credit Union- Savings"
click at [364, 108] on input "text" at bounding box center [411, 103] width 216 height 19
type input "Sun Coast Credit Union Savings Acct. xx8791"
click at [543, 82] on label "Balance Unknown" at bounding box center [570, 84] width 55 height 10
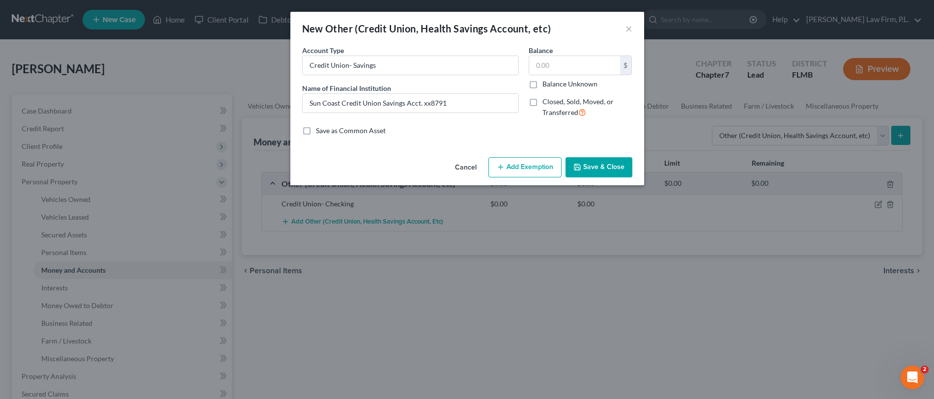
click at [547, 82] on input "Balance Unknown" at bounding box center [550, 82] width 6 height 6
checkbox input "true"
type input "0.00"
click at [604, 165] on button "Save & Close" at bounding box center [599, 167] width 67 height 21
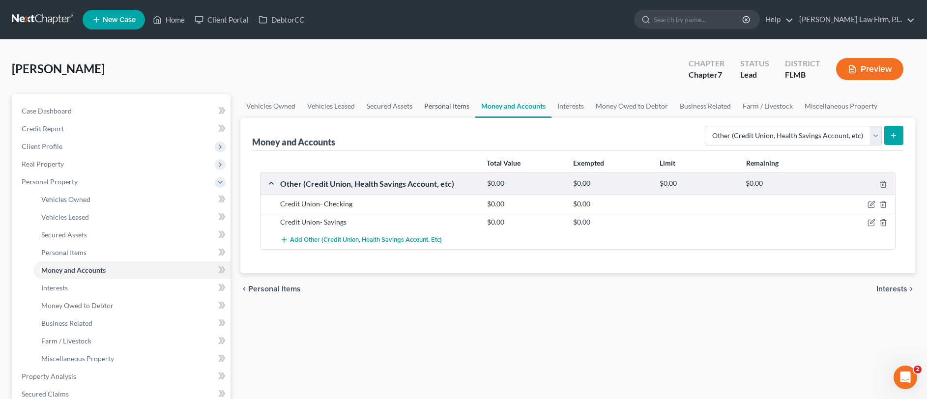
click at [454, 108] on link "Personal Items" at bounding box center [446, 106] width 57 height 24
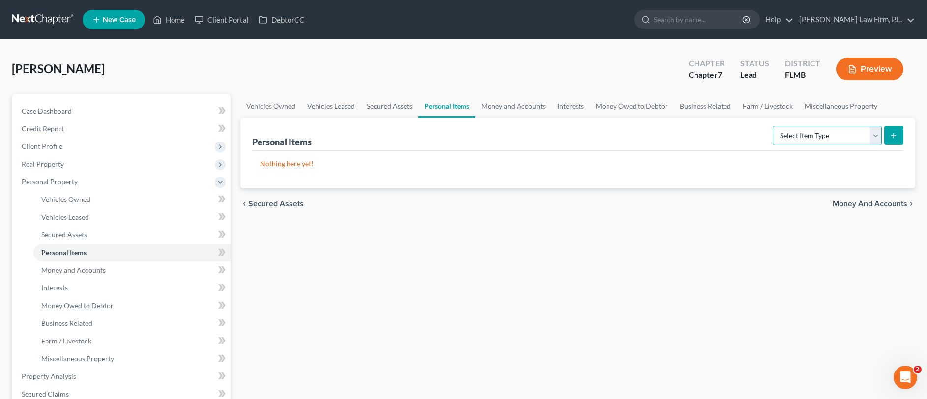
click at [851, 139] on select "Select Item Type Clothing Collectibles Of Value Electronics Firearms Household …" at bounding box center [827, 136] width 109 height 20
select select "collectibles_of_value"
click at [774, 126] on select "Select Item Type Clothing Collectibles Of Value Electronics Firearms Household …" at bounding box center [827, 136] width 109 height 20
click at [897, 135] on icon "submit" at bounding box center [894, 136] width 8 height 8
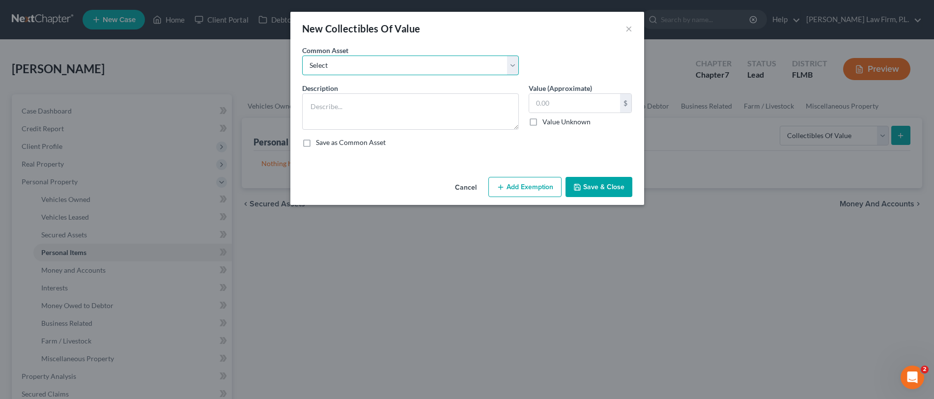
click at [468, 63] on select "Select Books, Pictures, Discs, Etc. Books, Pictures, Discs, Etc. Books, Picture…" at bounding box center [410, 66] width 217 height 20
select select "0"
click at [302, 56] on select "Select Books, Pictures, Discs, Etc. Books, Pictures, Discs, Etc. Books, Picture…" at bounding box center [410, 66] width 217 height 20
type textarea "Books, Pictures, Discs, Etc."
type input "10.00"
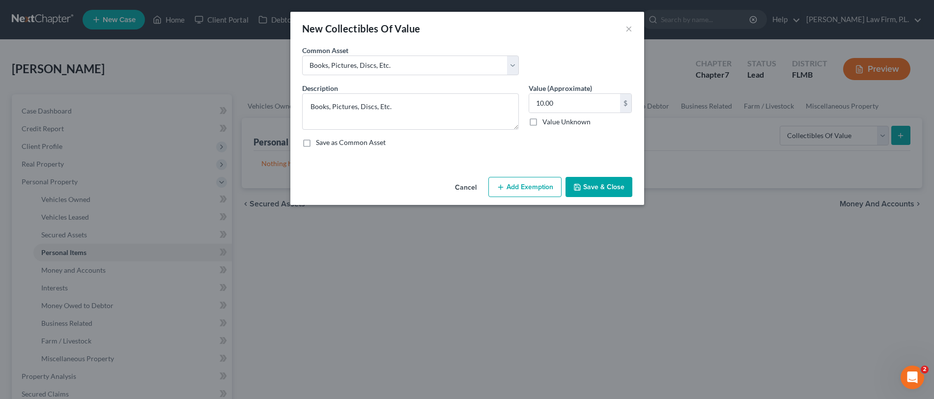
click at [604, 190] on button "Save & Close" at bounding box center [599, 187] width 67 height 21
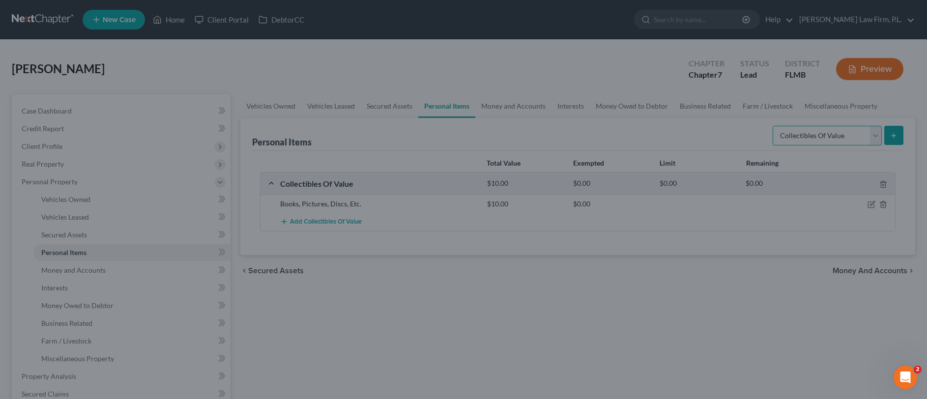
click at [835, 139] on select "Select Item Type Clothing Collectibles Of Value Electronics Firearms Household …" at bounding box center [827, 136] width 109 height 20
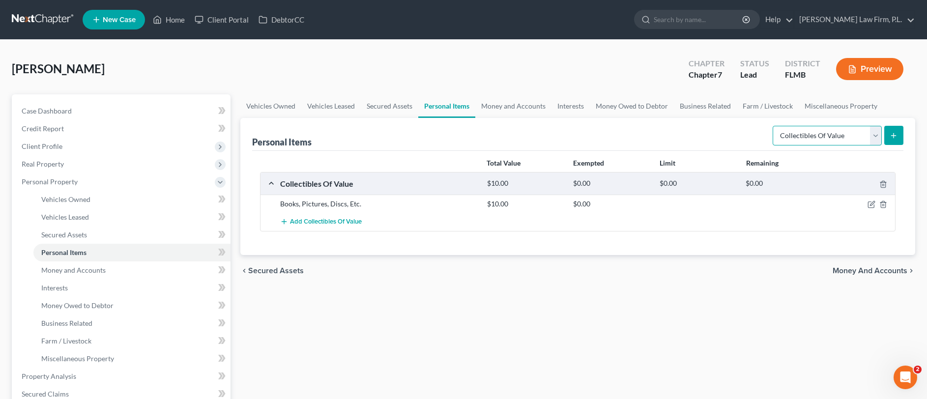
select select "clothing"
click at [774, 126] on select "Select Item Type Clothing Collectibles Of Value Electronics Firearms Household …" at bounding box center [827, 136] width 109 height 20
click at [893, 137] on icon "submit" at bounding box center [894, 136] width 8 height 8
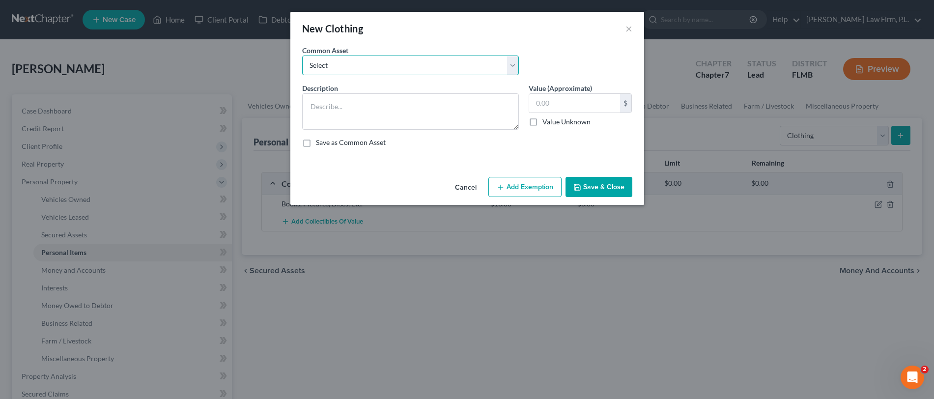
click at [449, 64] on select "Select Clothes" at bounding box center [410, 66] width 217 height 20
select select "0"
click at [302, 56] on select "Select Clothes" at bounding box center [410, 66] width 217 height 20
type textarea "Clothes"
type input "100.00"
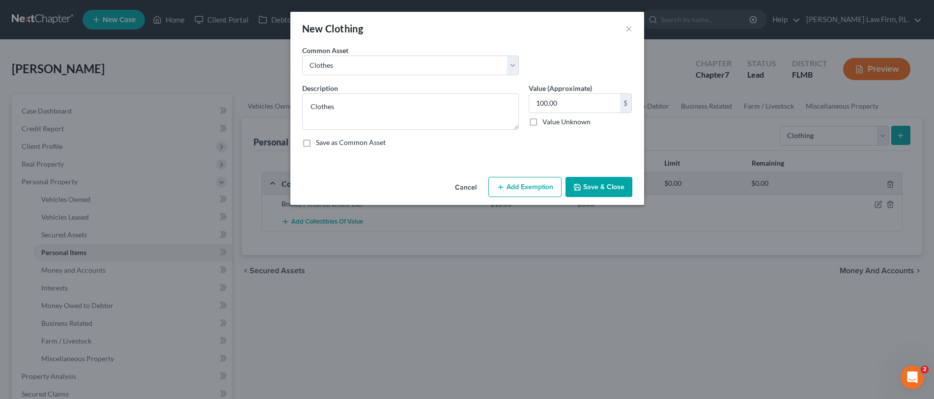
click at [607, 192] on button "Save & Close" at bounding box center [599, 187] width 67 height 21
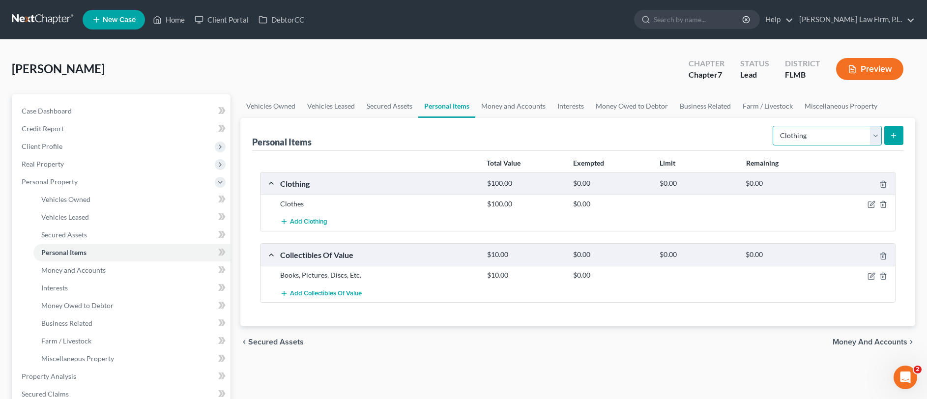
click at [839, 133] on select "Select Item Type Clothing Collectibles Of Value Electronics Firearms Household …" at bounding box center [827, 136] width 109 height 20
click at [803, 132] on select "Select Item Type Clothing Collectibles Of Value Electronics Firearms Household …" at bounding box center [827, 136] width 109 height 20
select select "sports_and_hobby_equipment"
click at [774, 126] on select "Select Item Type Clothing Collectibles Of Value Electronics Firearms Household …" at bounding box center [827, 136] width 109 height 20
click at [888, 134] on button "submit" at bounding box center [893, 135] width 19 height 19
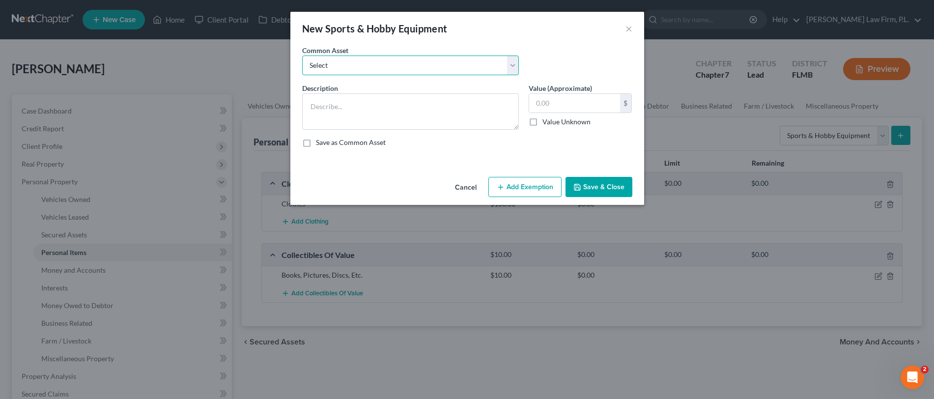
click at [406, 58] on select "Select Golf Clubs" at bounding box center [410, 66] width 217 height 20
select select "0"
click at [302, 56] on select "Select Golf Clubs" at bounding box center [410, 66] width 217 height 20
type textarea "Golf Clubs"
click at [573, 99] on input "200.00" at bounding box center [574, 103] width 91 height 19
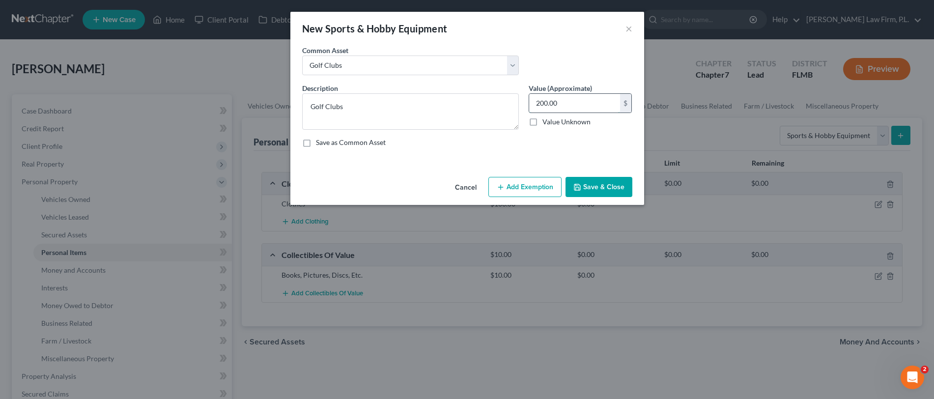
click at [553, 103] on input "200.00" at bounding box center [574, 103] width 91 height 19
click at [544, 104] on input "200.00" at bounding box center [574, 103] width 91 height 19
type input "20.00"
click at [589, 191] on button "Save & Close" at bounding box center [599, 187] width 67 height 21
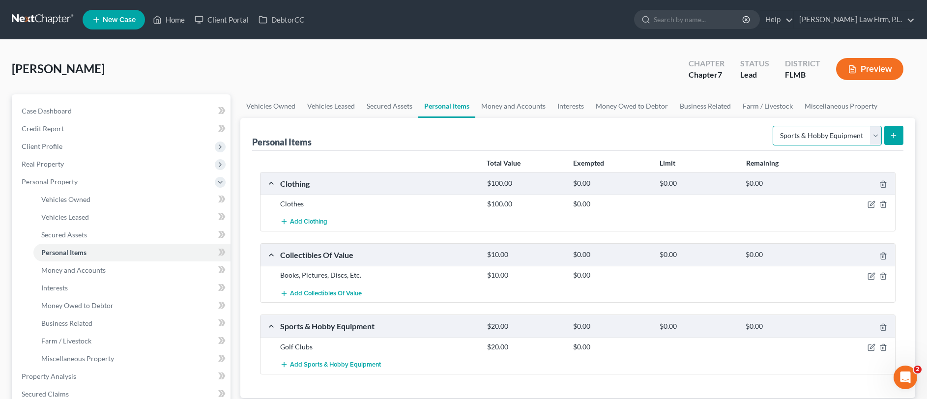
click at [823, 141] on select "Select Item Type Clothing Collectibles Of Value Electronics Firearms Household …" at bounding box center [827, 136] width 109 height 20
select select "household_goods"
click at [774, 126] on select "Select Item Type Clothing Collectibles Of Value Electronics Firearms Household …" at bounding box center [827, 136] width 109 height 20
click at [901, 137] on button "submit" at bounding box center [893, 135] width 19 height 19
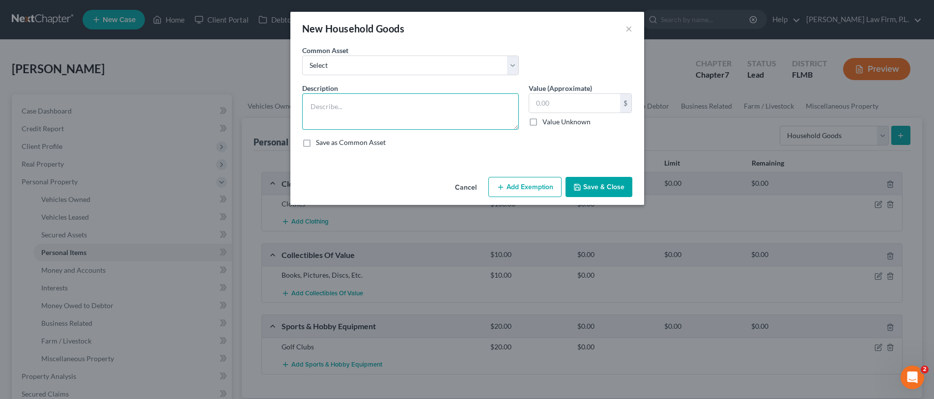
click at [367, 111] on textarea at bounding box center [410, 111] width 217 height 36
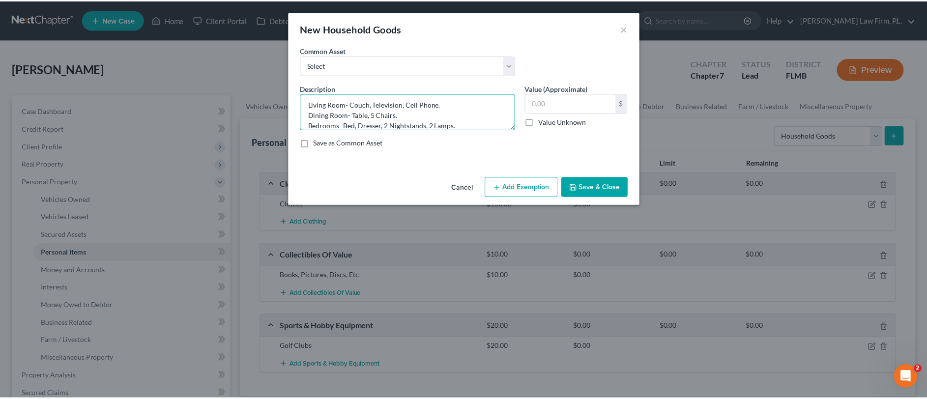
scroll to position [12, 0]
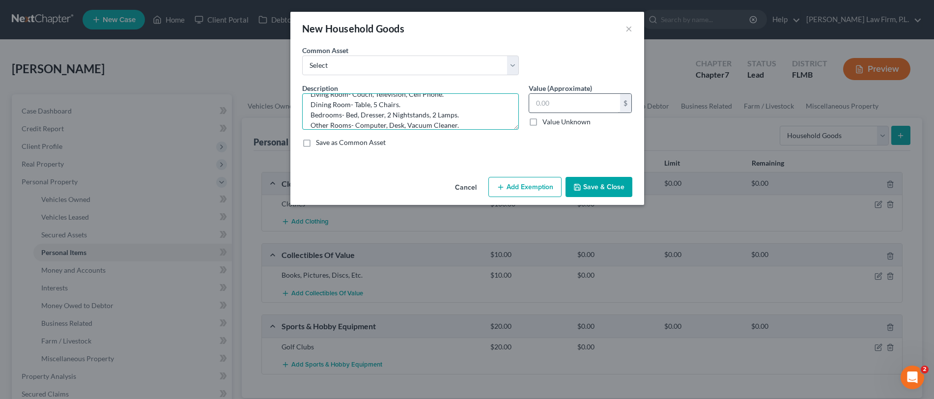
type textarea "Living Room- Couch, Television, Cell Phone. Dining Room- Table, 5 Chairs. Bedro…"
click at [550, 96] on input "text" at bounding box center [574, 103] width 91 height 19
type input "1,500"
drag, startPoint x: 595, startPoint y: 186, endPoint x: 594, endPoint y: 201, distance: 15.2
click at [594, 201] on div "Cancel Add Exemption Save & Close" at bounding box center [468, 189] width 354 height 32
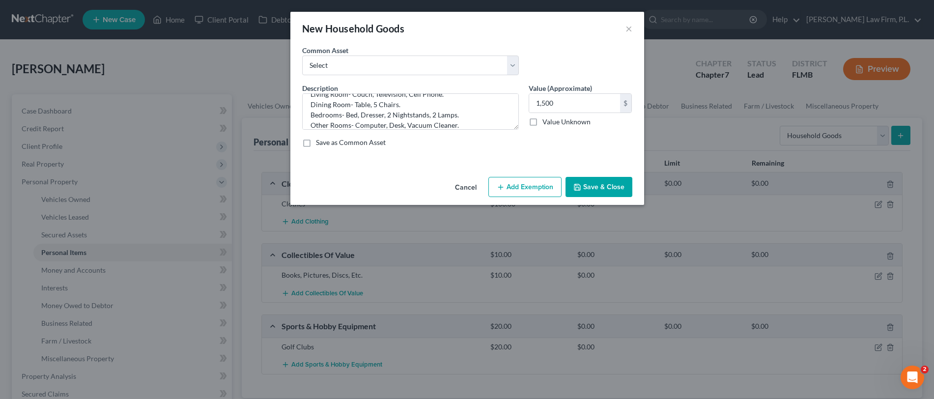
click at [591, 184] on button "Save & Close" at bounding box center [599, 187] width 67 height 21
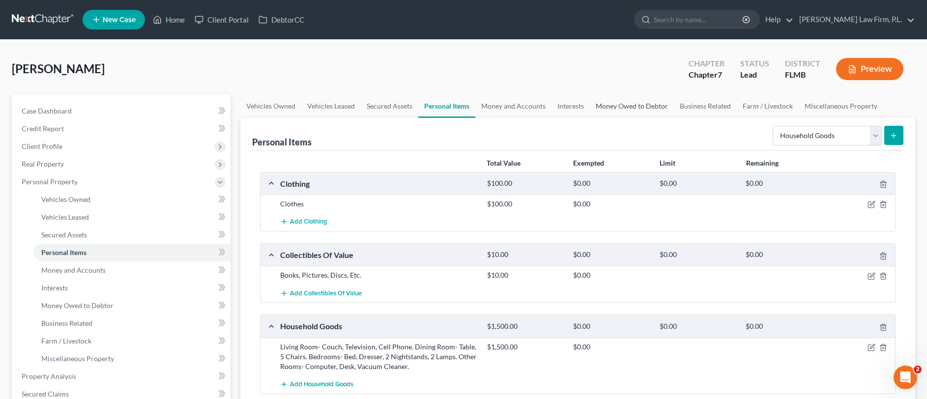
click at [629, 106] on link "Money Owed to Debtor" at bounding box center [632, 106] width 84 height 24
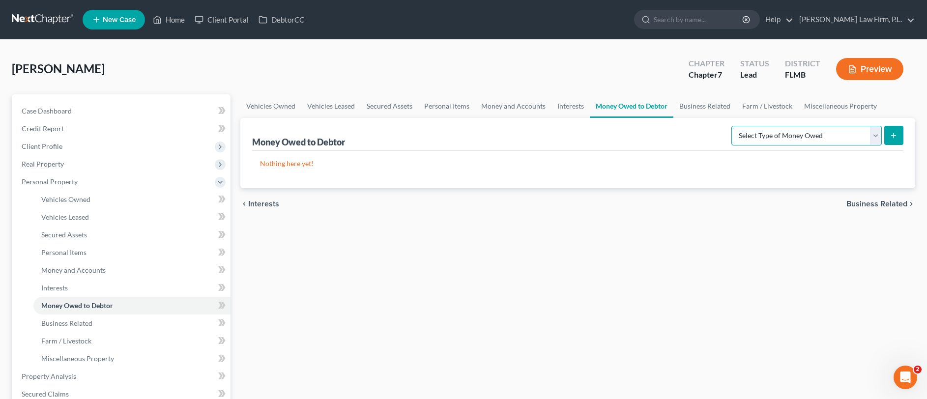
click at [807, 136] on select "Select Type of Money Owed Accounts Receivable Alimony Child Support Claims Agai…" at bounding box center [806, 136] width 150 height 20
select select "expected_tax_refund"
click at [733, 126] on select "Select Type of Money Owed Accounts Receivable Alimony Child Support Claims Agai…" at bounding box center [806, 136] width 150 height 20
click at [894, 135] on icon "submit" at bounding box center [894, 136] width 8 height 8
select select "0"
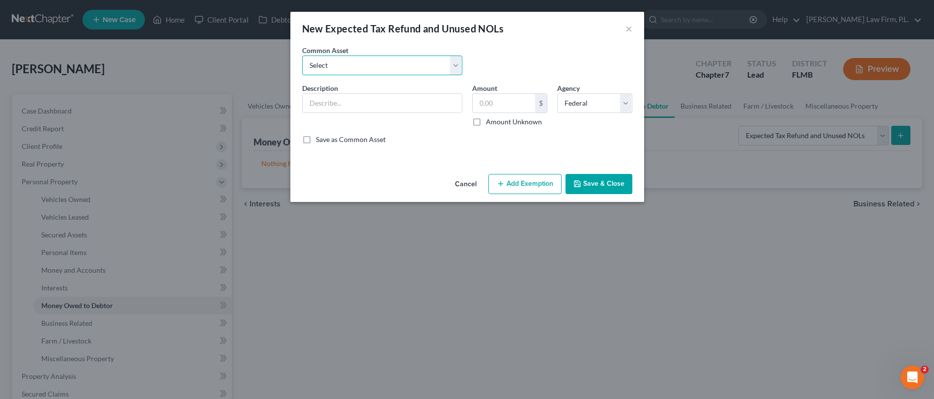
click at [368, 69] on select "Select 8/12ths of 2025 tax refund minus Earned Income Credit" at bounding box center [382, 66] width 160 height 20
select select "0"
click at [302, 56] on select "Select 8/12ths of 2025 tax refund minus Earned Income Credit" at bounding box center [382, 66] width 160 height 20
type input "8/12ths of 2025 tax refund minus Earned Income Credit"
type input "0.00"
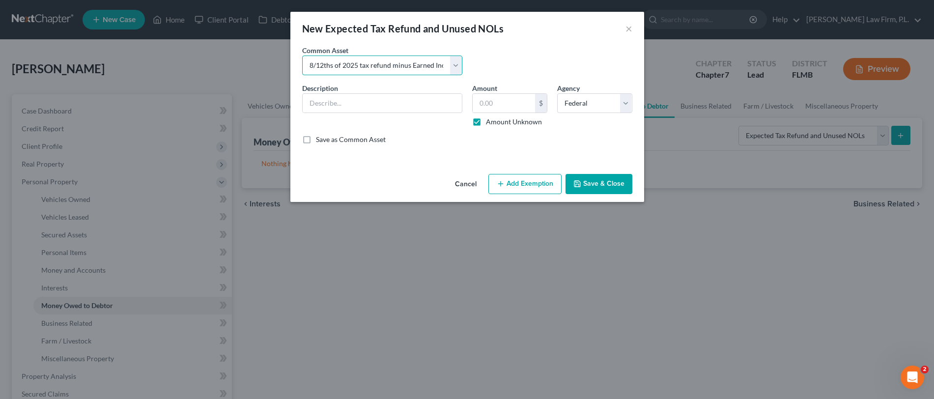
checkbox input "true"
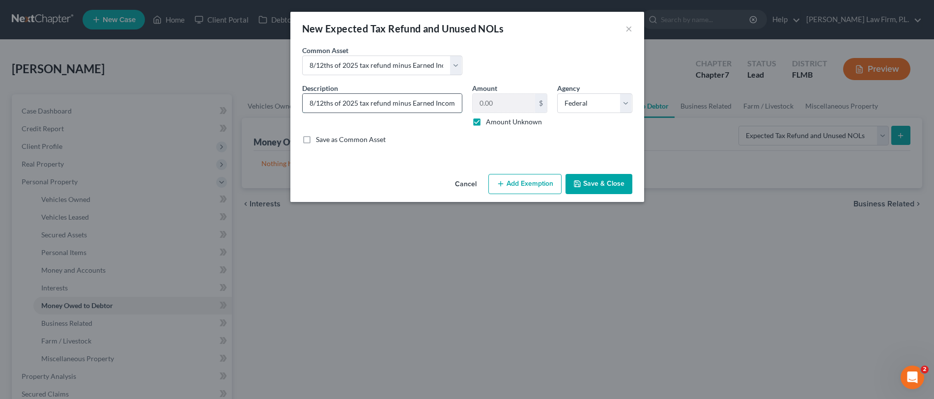
click at [401, 108] on input "8/12ths of 2025 tax refund minus Earned Income Credit" at bounding box center [382, 103] width 159 height 19
click at [609, 187] on button "Save & Close" at bounding box center [599, 184] width 67 height 21
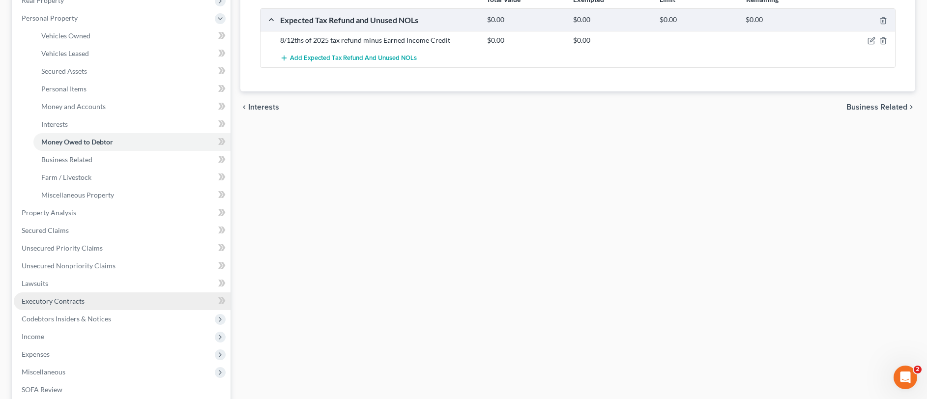
scroll to position [174, 0]
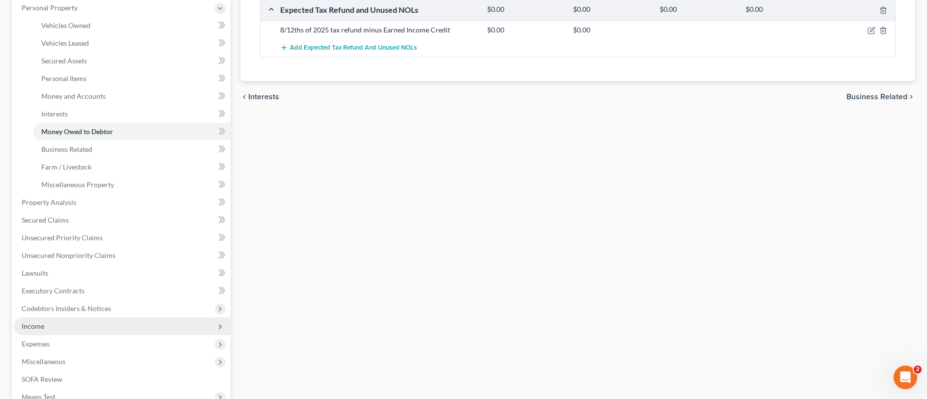
click at [75, 327] on span "Income" at bounding box center [122, 327] width 217 height 18
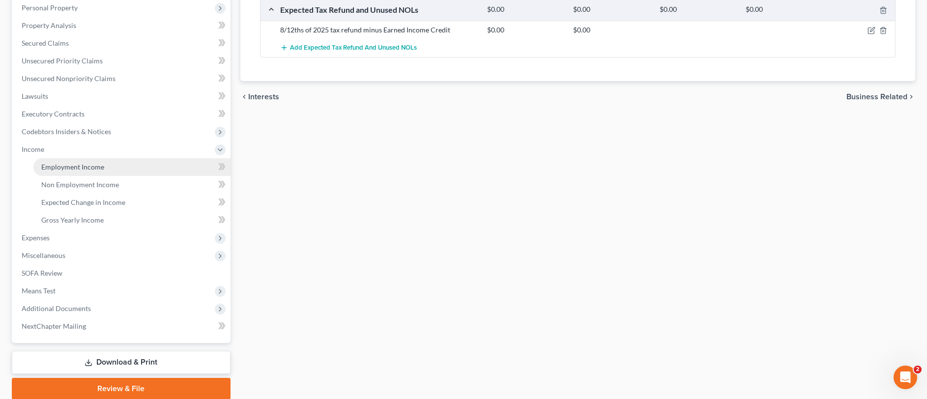
click at [127, 171] on link "Employment Income" at bounding box center [131, 167] width 197 height 18
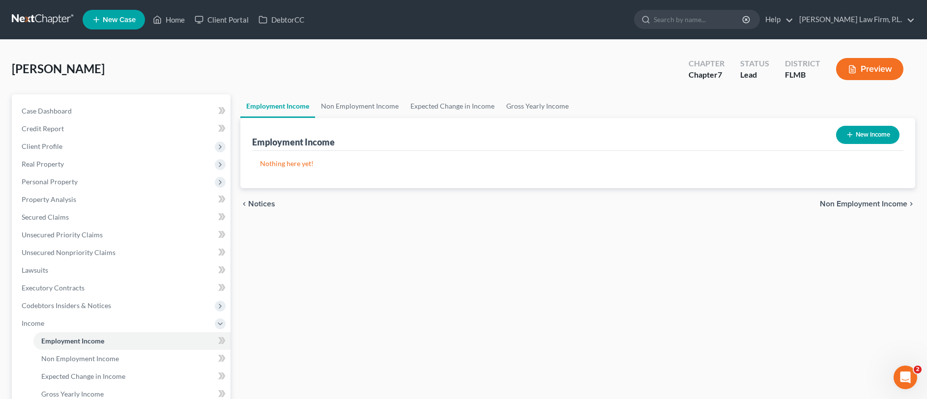
click at [880, 138] on button "New Income" at bounding box center [867, 135] width 63 height 18
select select "0"
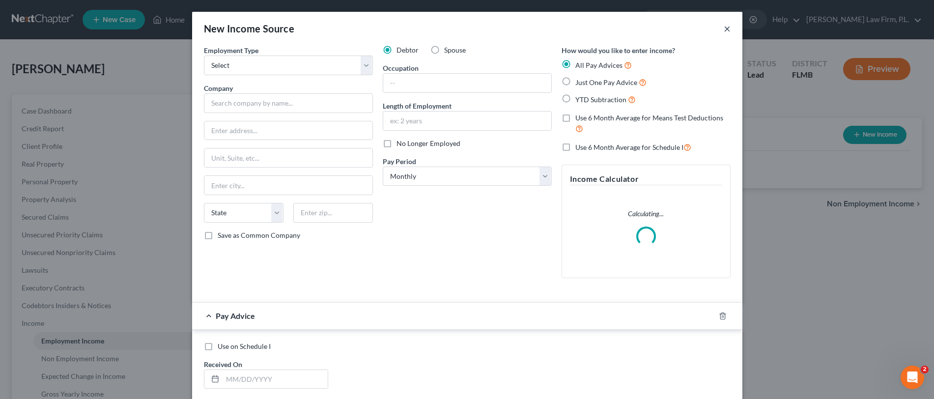
click at [724, 29] on button "×" at bounding box center [727, 29] width 7 height 12
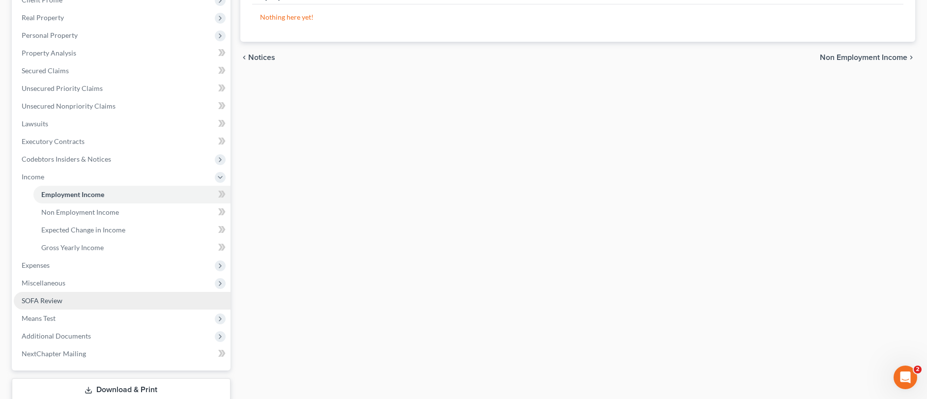
scroll to position [147, 0]
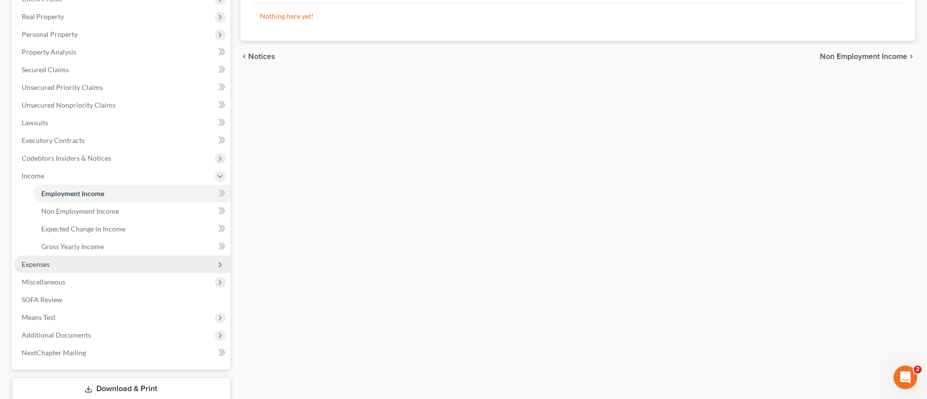
click at [113, 270] on span "Expenses" at bounding box center [122, 265] width 217 height 18
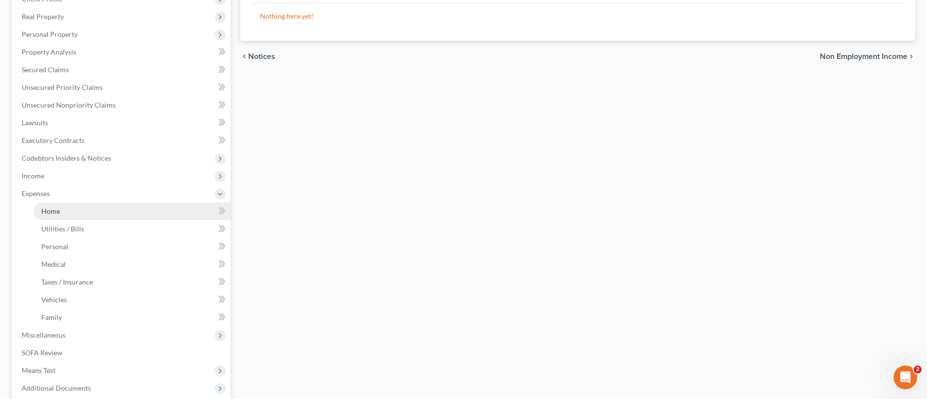
click at [127, 213] on link "Home" at bounding box center [131, 212] width 197 height 18
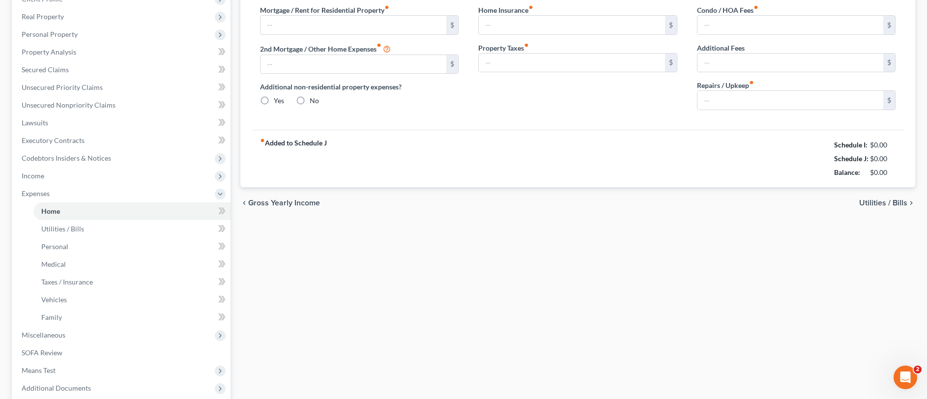
scroll to position [116, 0]
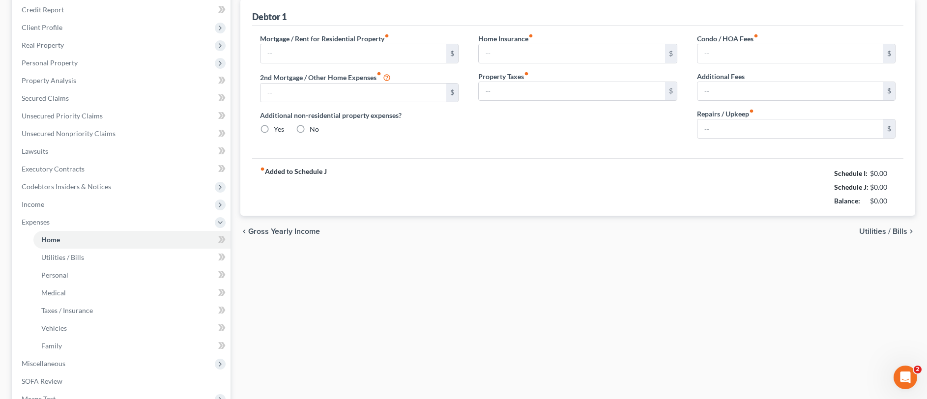
type input "0.00"
radio input "true"
type input "0.00"
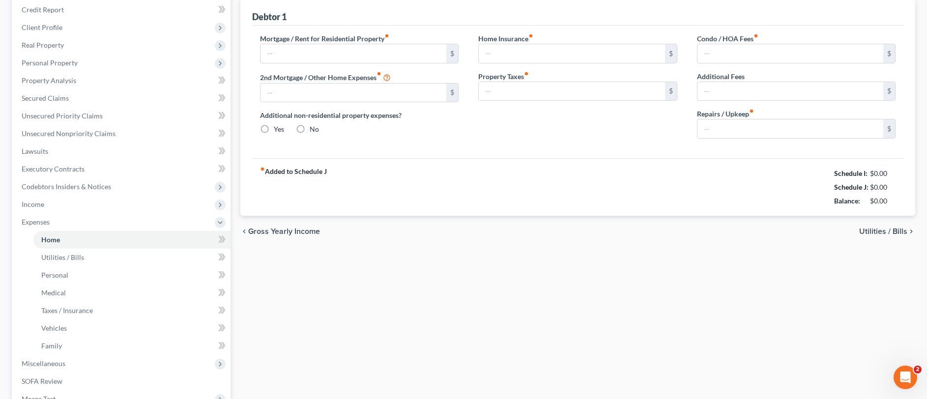
type input "0.00"
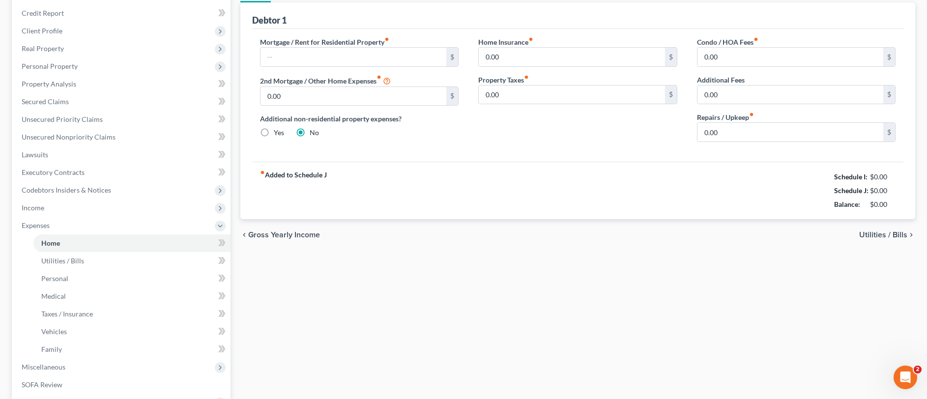
scroll to position [0, 0]
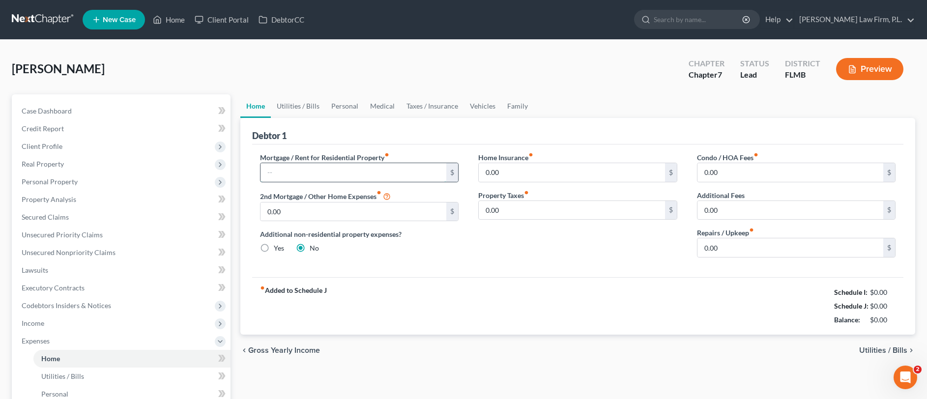
drag, startPoint x: 324, startPoint y: 178, endPoint x: 326, endPoint y: 172, distance: 6.6
click at [324, 177] on input "text" at bounding box center [354, 172] width 186 height 19
type input "1,750"
click at [308, 106] on link "Utilities / Bills" at bounding box center [298, 106] width 55 height 24
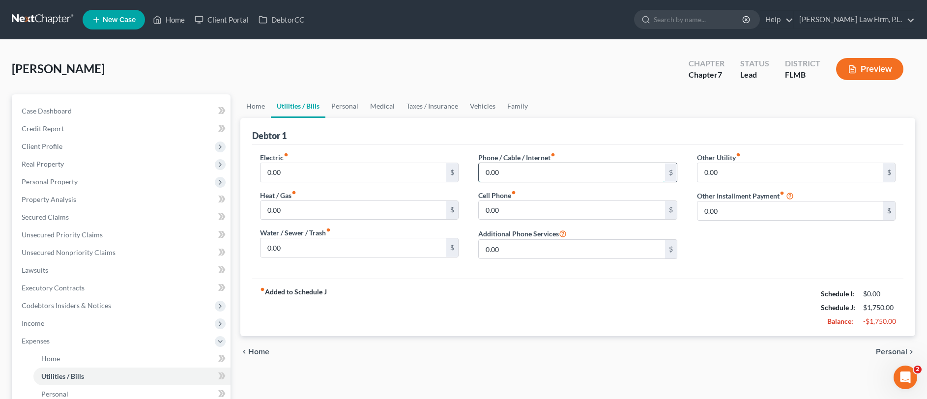
click at [530, 177] on input "0.00" at bounding box center [572, 172] width 186 height 19
type input "1"
drag, startPoint x: 544, startPoint y: 164, endPoint x: 501, endPoint y: 170, distance: 43.2
click at [501, 170] on input "310" at bounding box center [572, 172] width 186 height 19
type input "470"
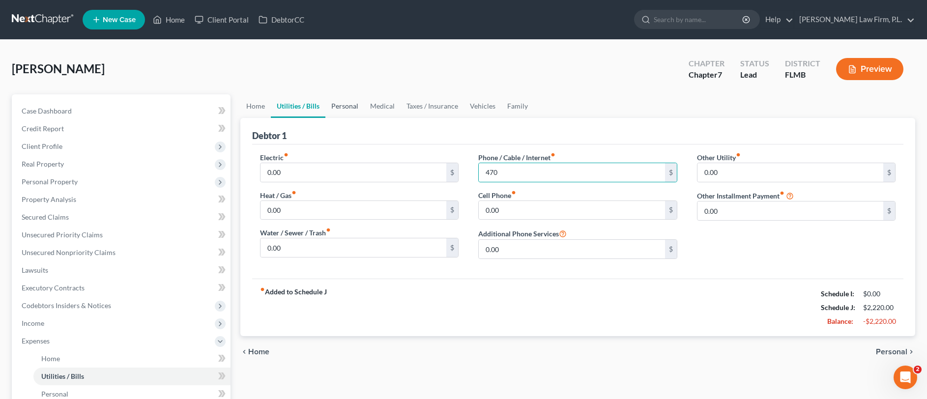
click at [323, 111] on link "Utilities / Bills" at bounding box center [298, 106] width 55 height 24
click at [341, 111] on link "Personal" at bounding box center [344, 106] width 39 height 24
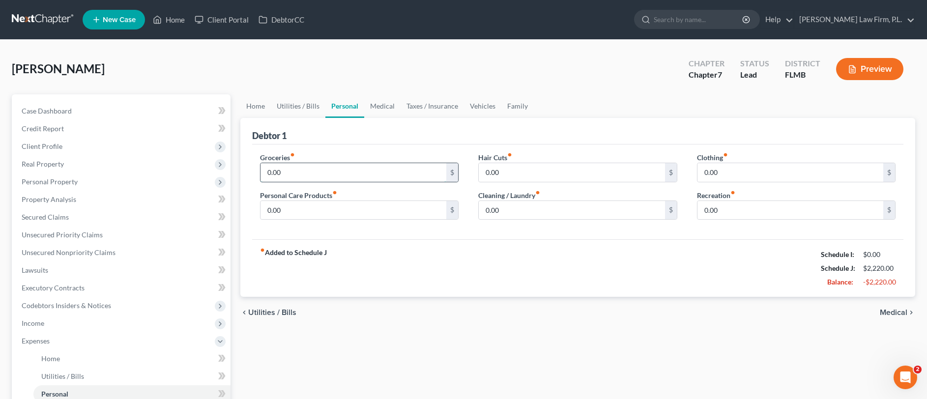
click at [290, 174] on input "0.00" at bounding box center [354, 172] width 186 height 19
type input "800"
click at [339, 214] on input "0.00" at bounding box center [354, 210] width 186 height 19
type input "20"
click at [433, 101] on link "Taxes / Insurance" at bounding box center [432, 106] width 63 height 24
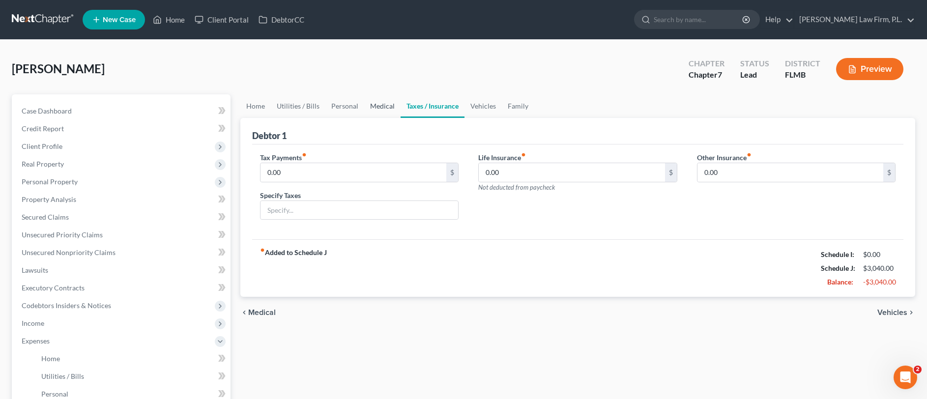
click at [386, 109] on link "Medical" at bounding box center [382, 106] width 36 height 24
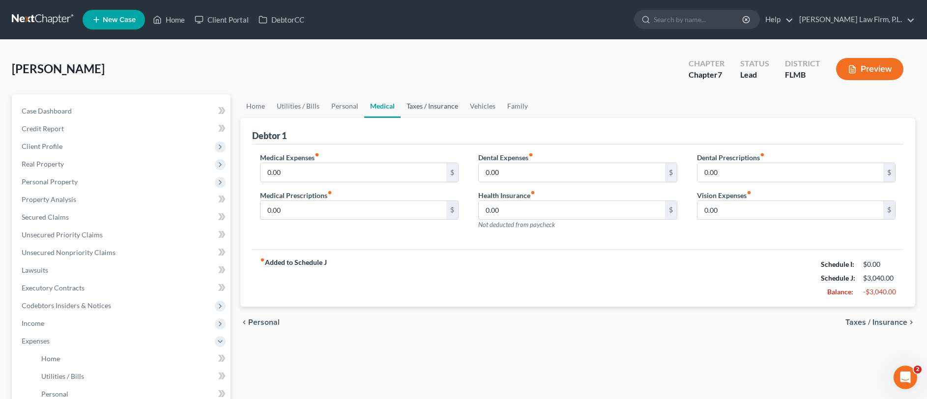
click at [439, 106] on link "Taxes / Insurance" at bounding box center [432, 106] width 63 height 24
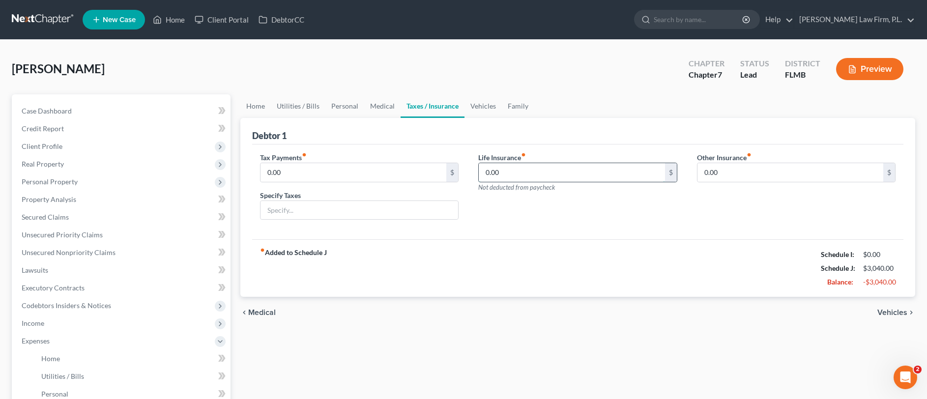
click at [511, 177] on input "0.00" at bounding box center [572, 172] width 186 height 19
type input "80"
click at [485, 109] on link "Vehicles" at bounding box center [483, 106] width 37 height 24
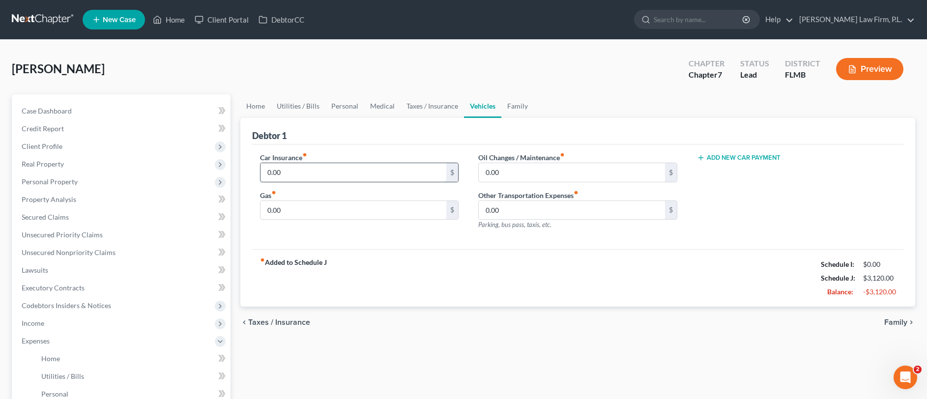
click at [361, 172] on input "0.00" at bounding box center [354, 172] width 186 height 19
click at [366, 217] on input "0.00" at bounding box center [354, 210] width 186 height 19
type input "250"
click at [749, 157] on button "Add New Car Payment" at bounding box center [739, 158] width 84 height 8
click at [739, 166] on input "text" at bounding box center [782, 172] width 169 height 19
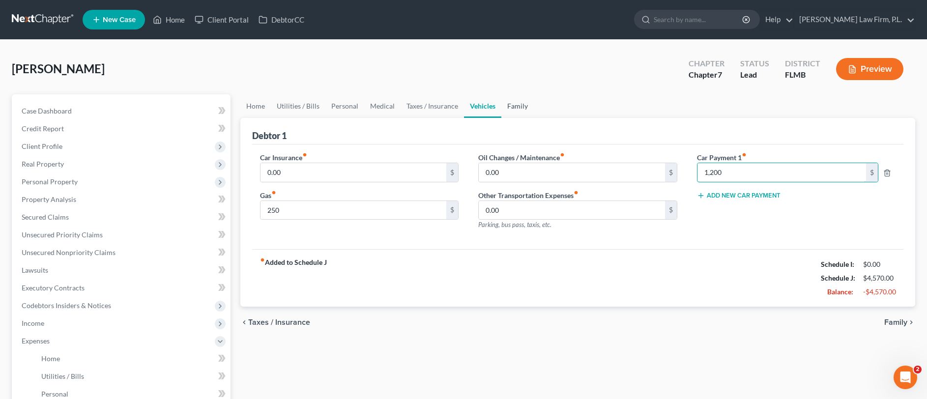
type input "1,200"
click at [510, 107] on link "Family" at bounding box center [517, 106] width 32 height 24
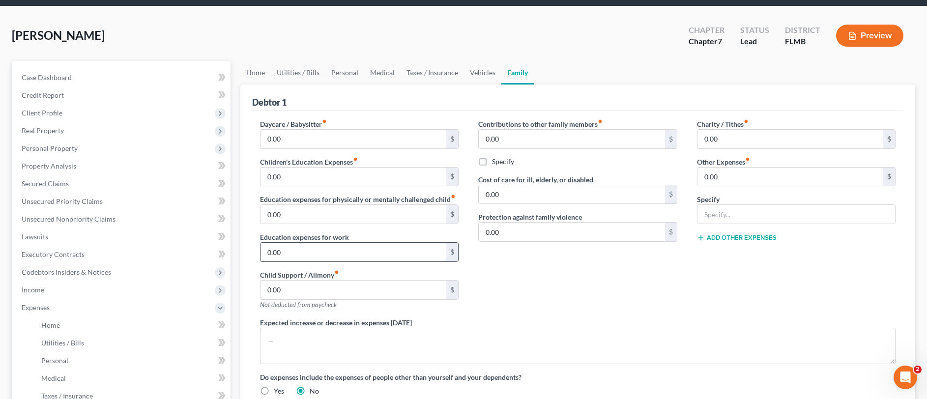
scroll to position [35, 0]
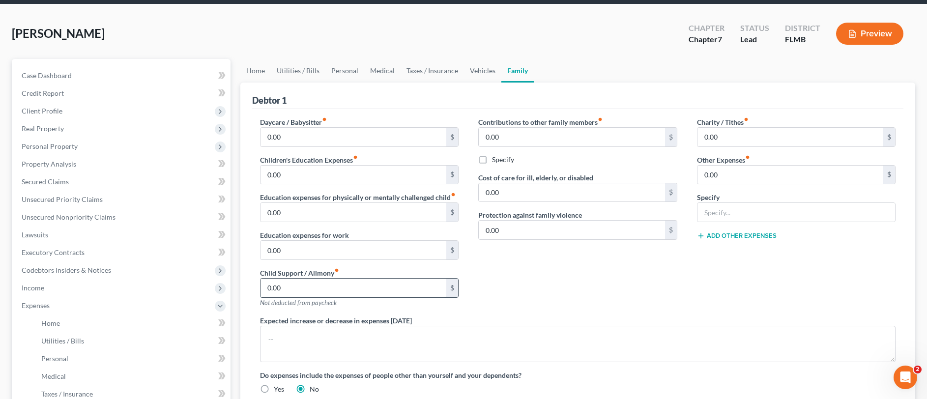
click at [364, 288] on input "0.00" at bounding box center [354, 288] width 186 height 19
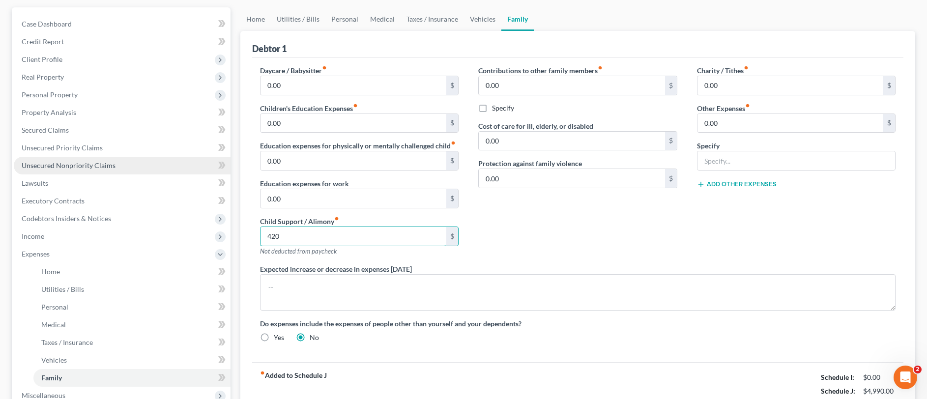
scroll to position [263, 0]
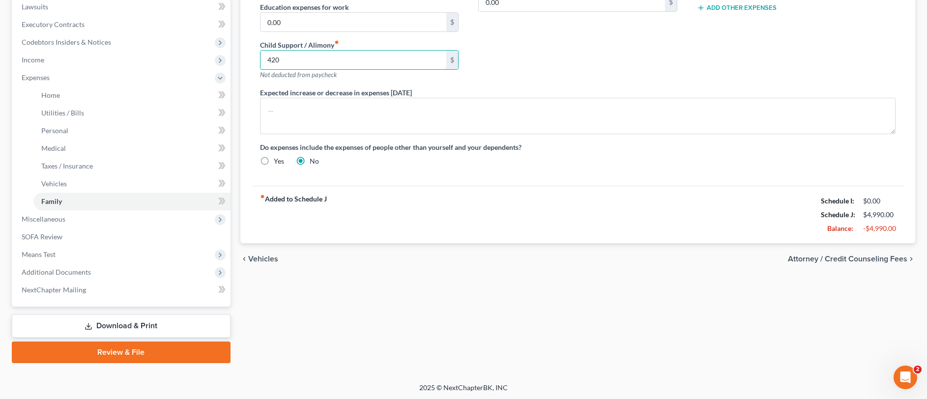
type input "420"
